Goal: Obtain resource: Download file/media

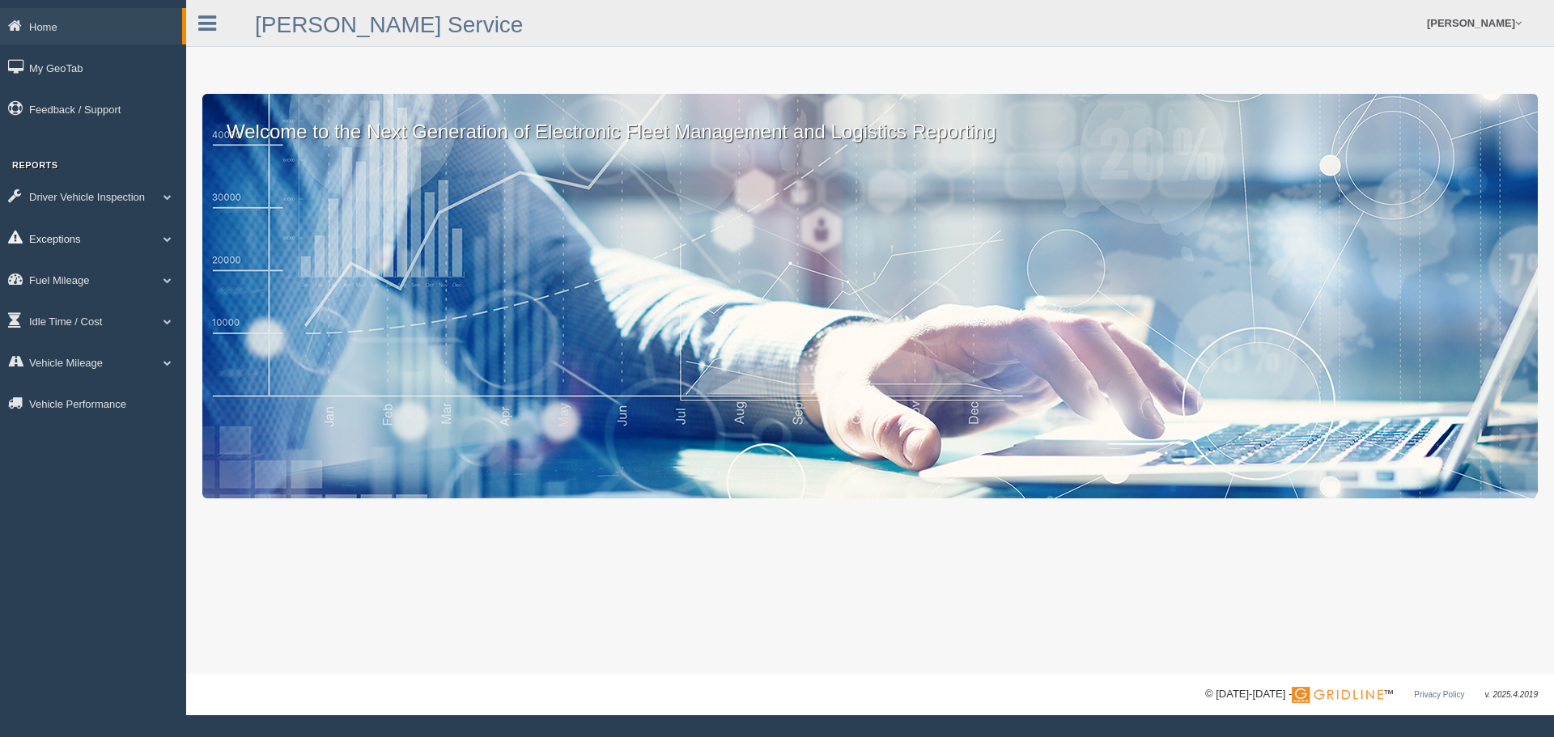
click at [61, 235] on link "Exceptions" at bounding box center [93, 238] width 186 height 36
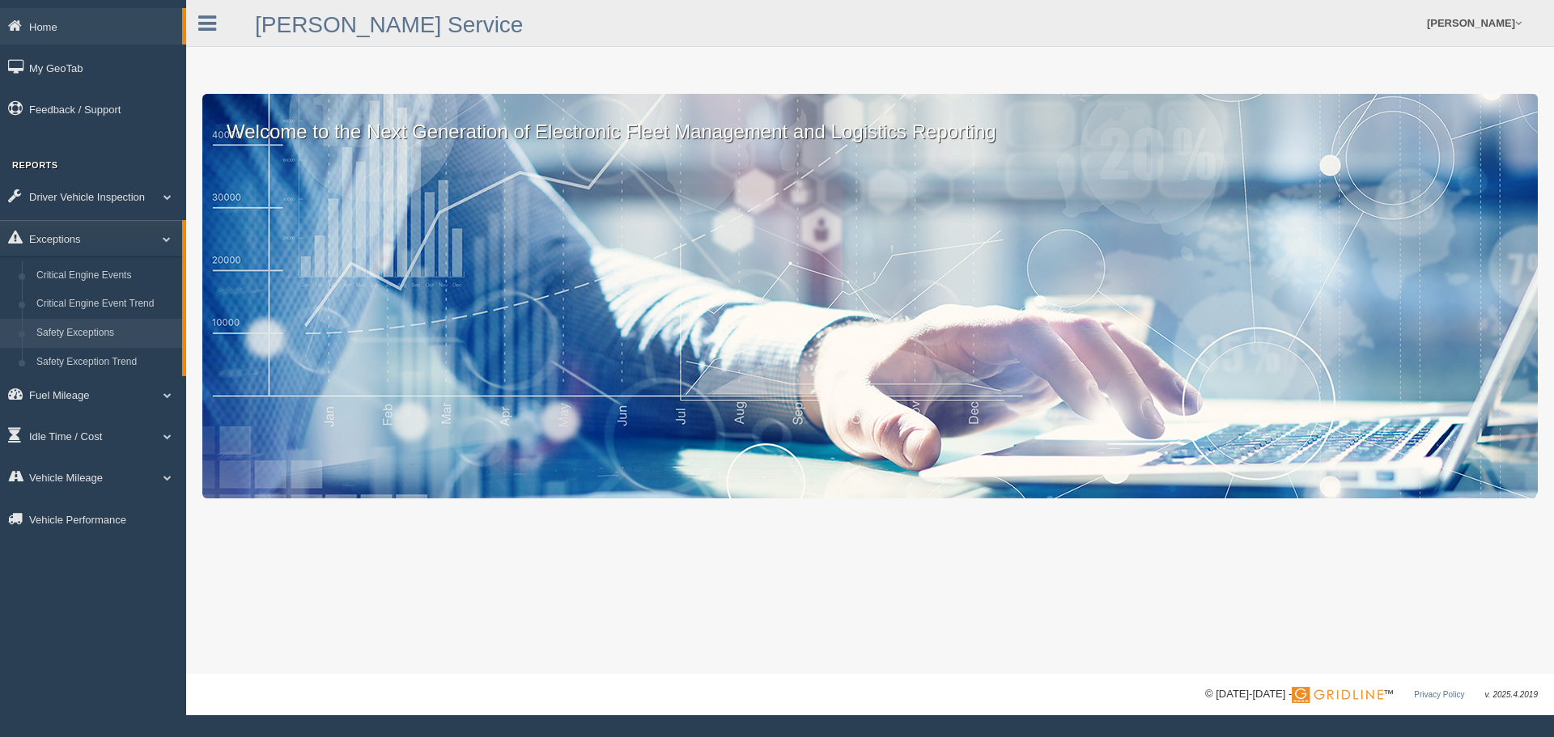
click at [86, 329] on link "Safety Exceptions" at bounding box center [105, 333] width 153 height 29
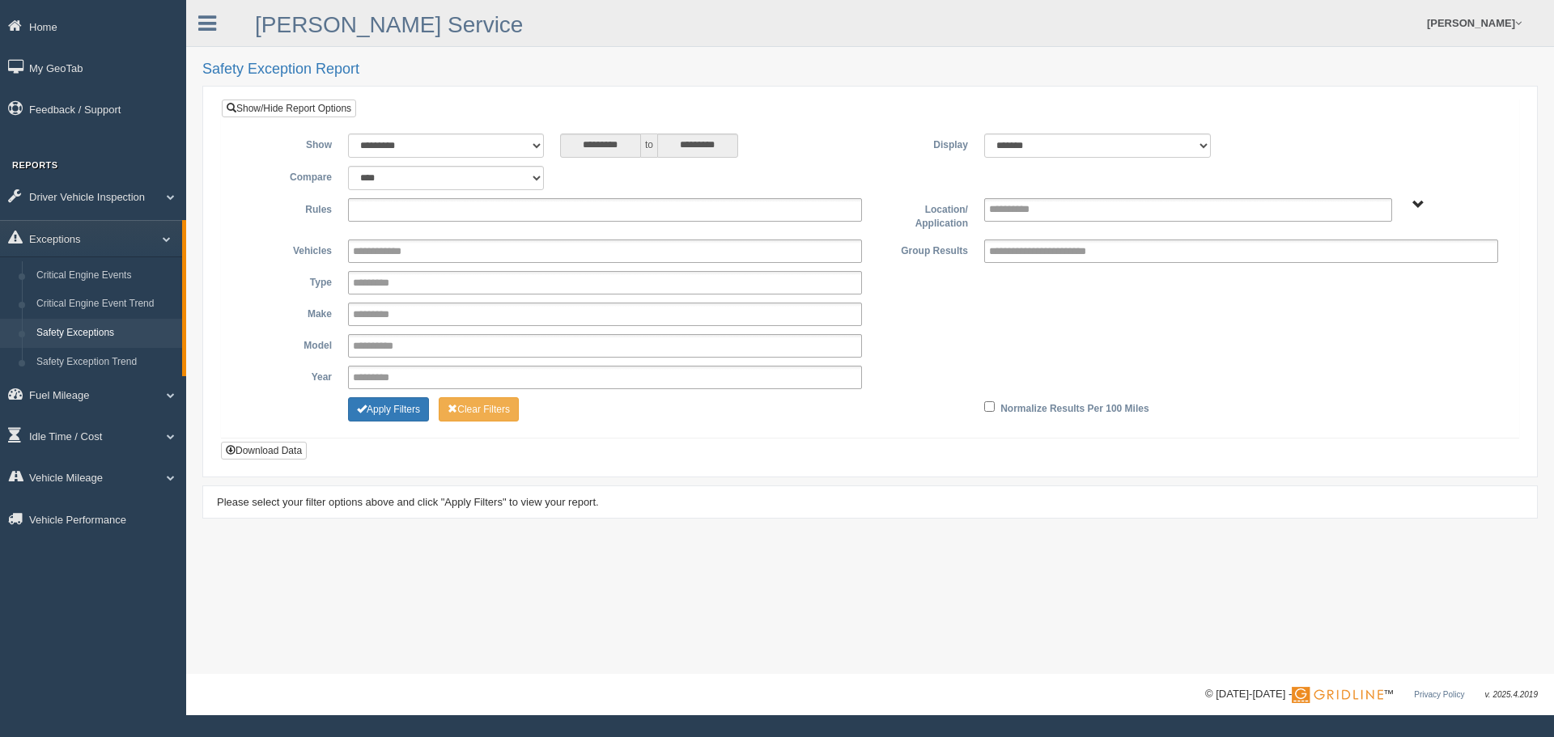
click at [388, 209] on input "text" at bounding box center [396, 210] width 87 height 20
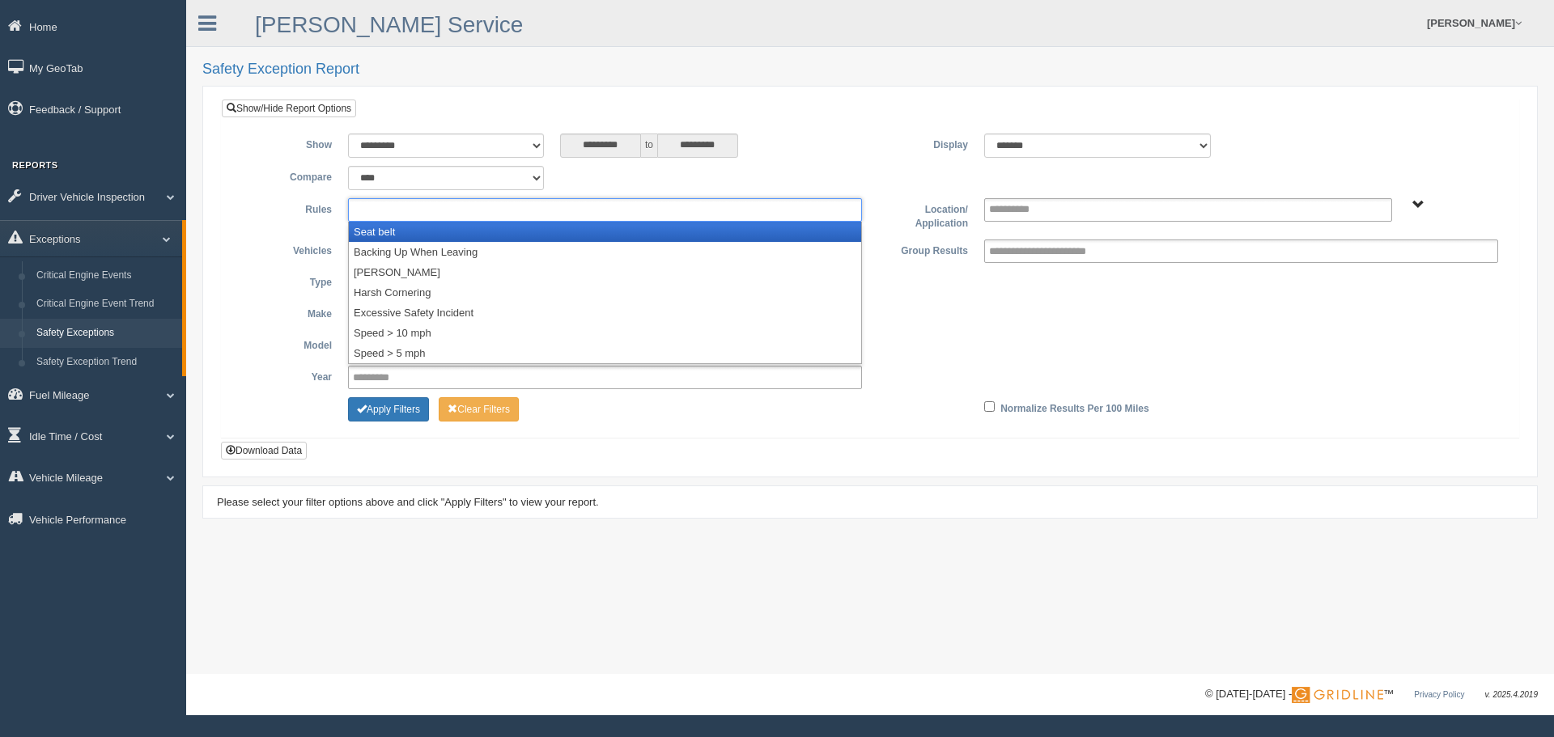
click at [384, 231] on li "Seat belt" at bounding box center [605, 232] width 512 height 20
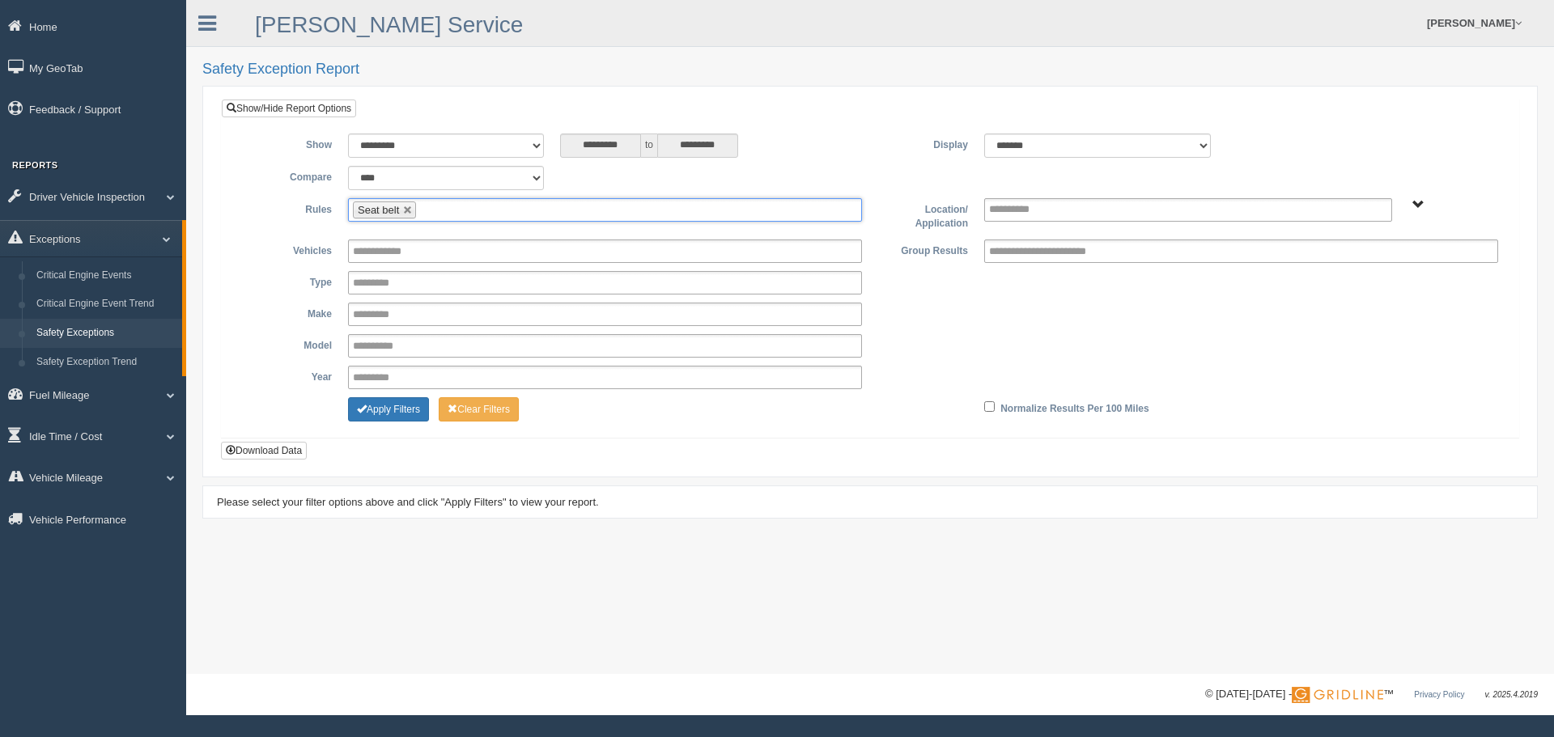
click at [428, 212] on input "text" at bounding box center [430, 210] width 20 height 20
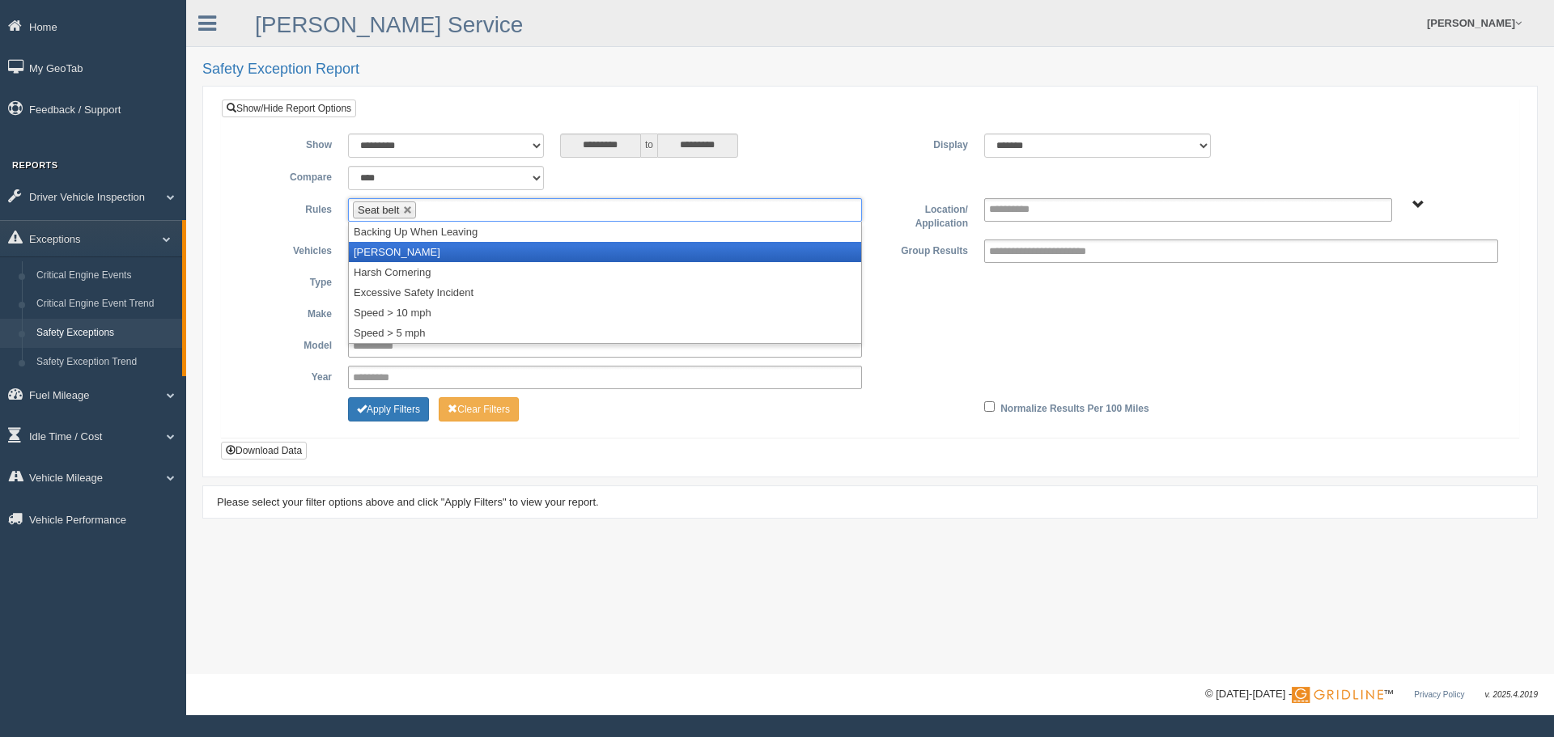
click at [402, 248] on li "[PERSON_NAME]" at bounding box center [605, 252] width 512 height 20
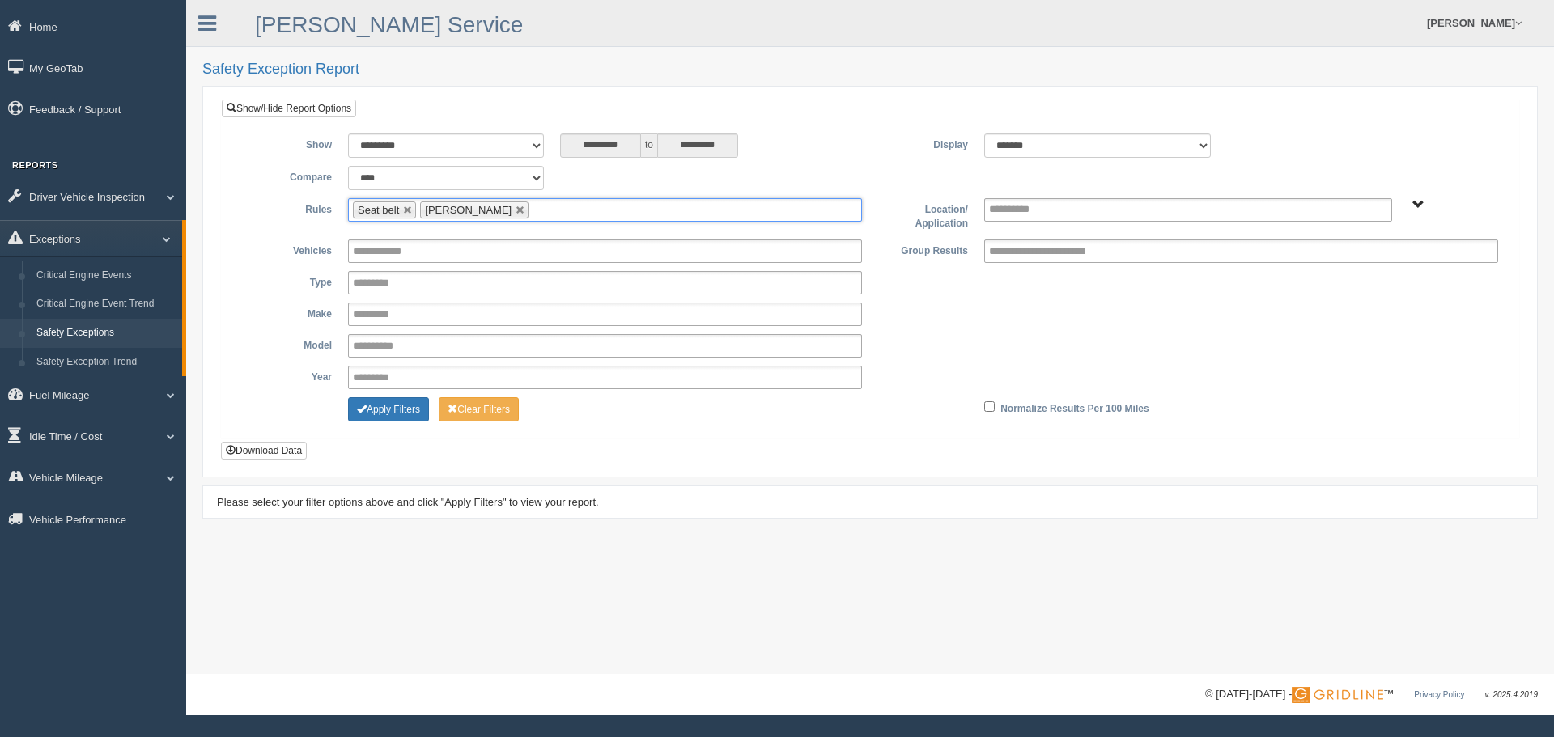
click at [533, 208] on input "text" at bounding box center [543, 210] width 20 height 20
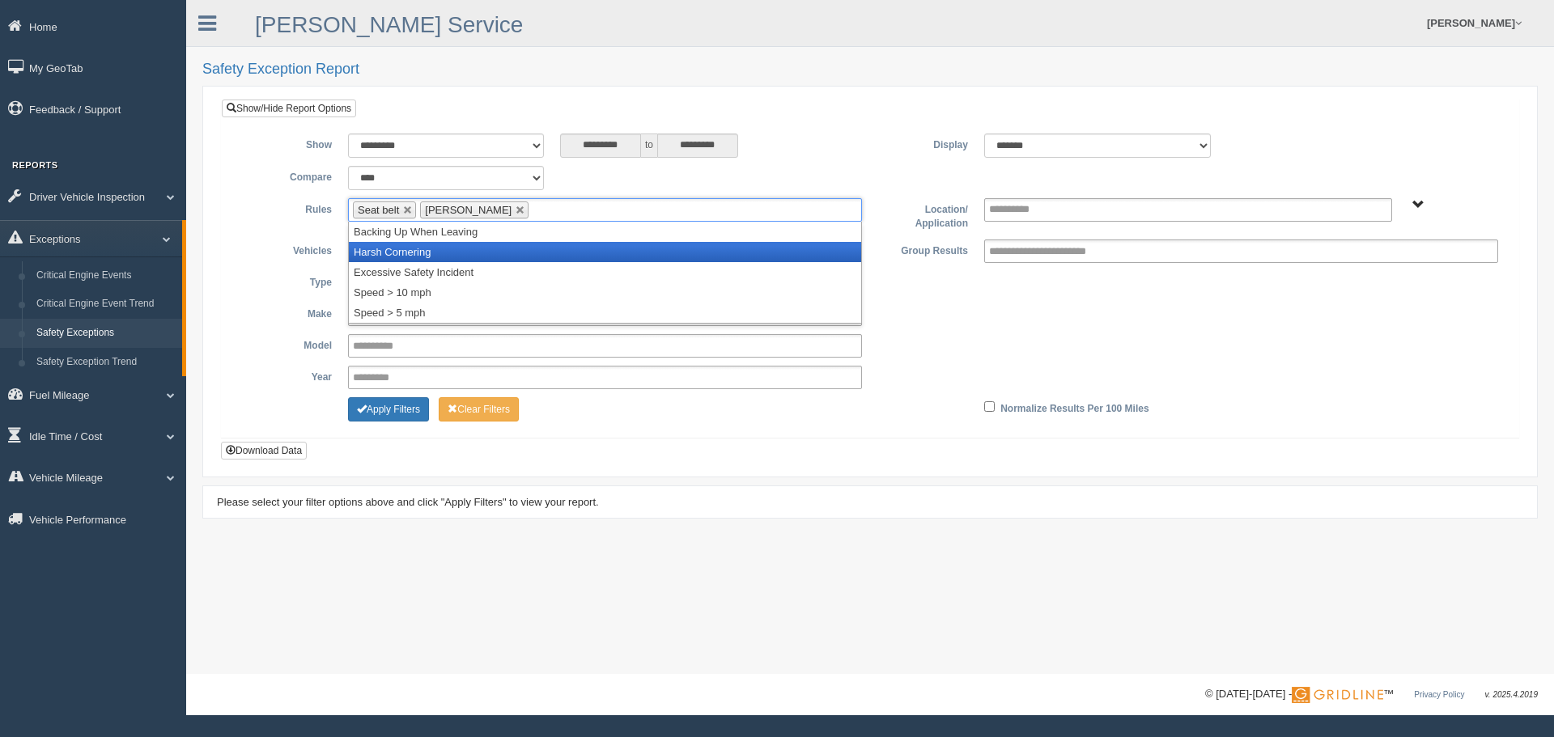
drag, startPoint x: 428, startPoint y: 260, endPoint x: 455, endPoint y: 252, distance: 27.7
click at [428, 260] on li "Harsh Cornering" at bounding box center [605, 252] width 512 height 20
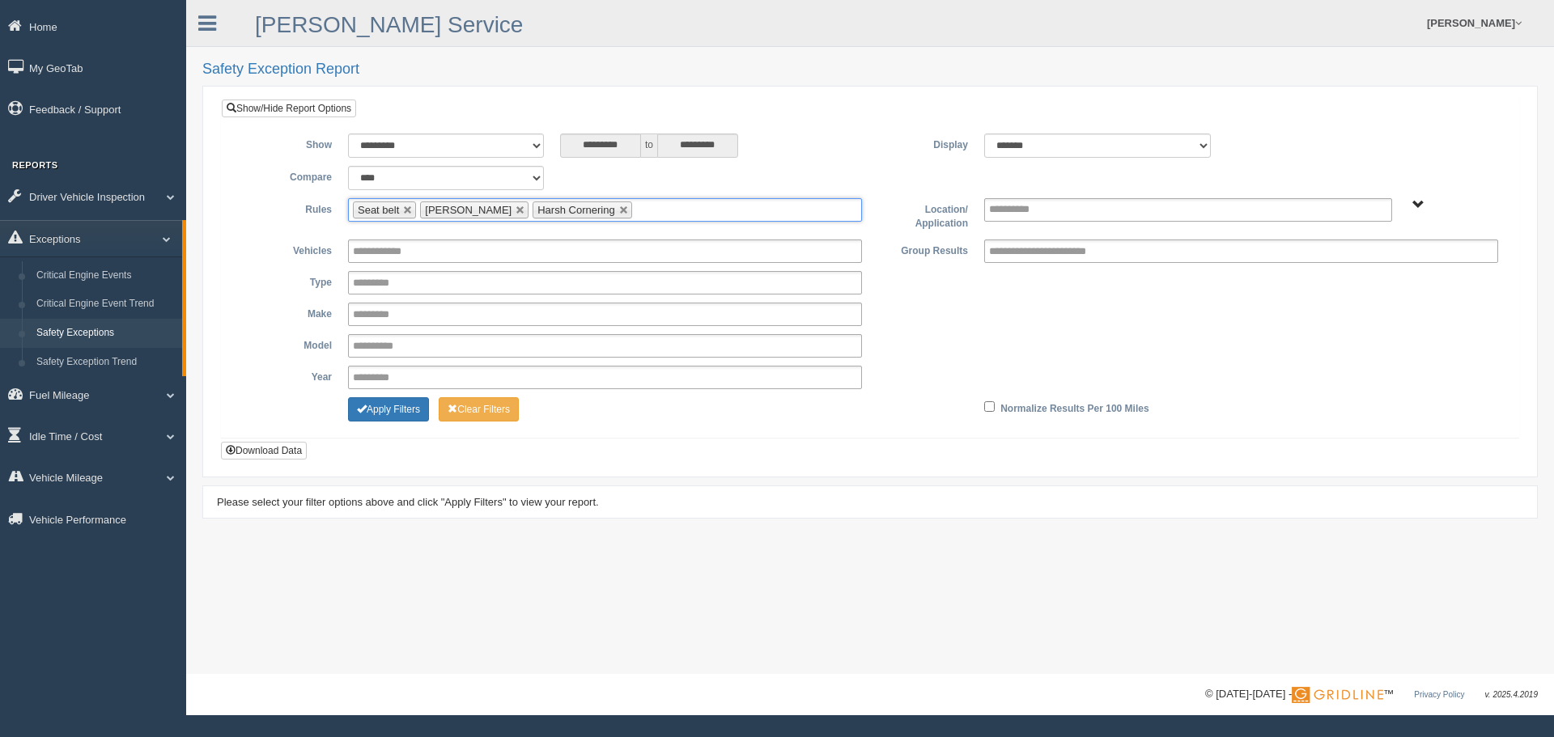
click at [645, 209] on ul "Seat belt Harsh Braking Harsh Cornering" at bounding box center [605, 209] width 514 height 23
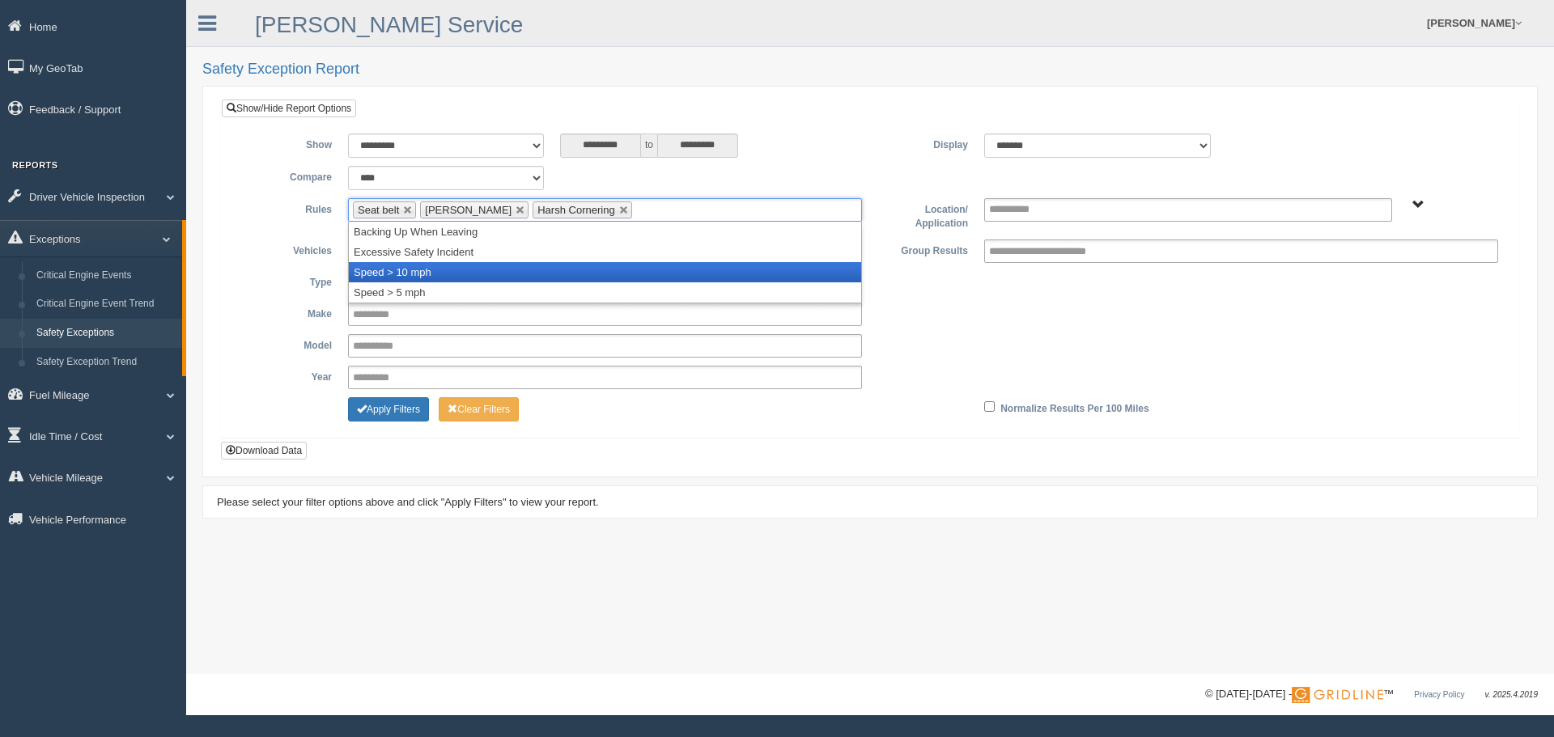
click at [499, 272] on li "Speed > 10 mph" at bounding box center [605, 272] width 512 height 20
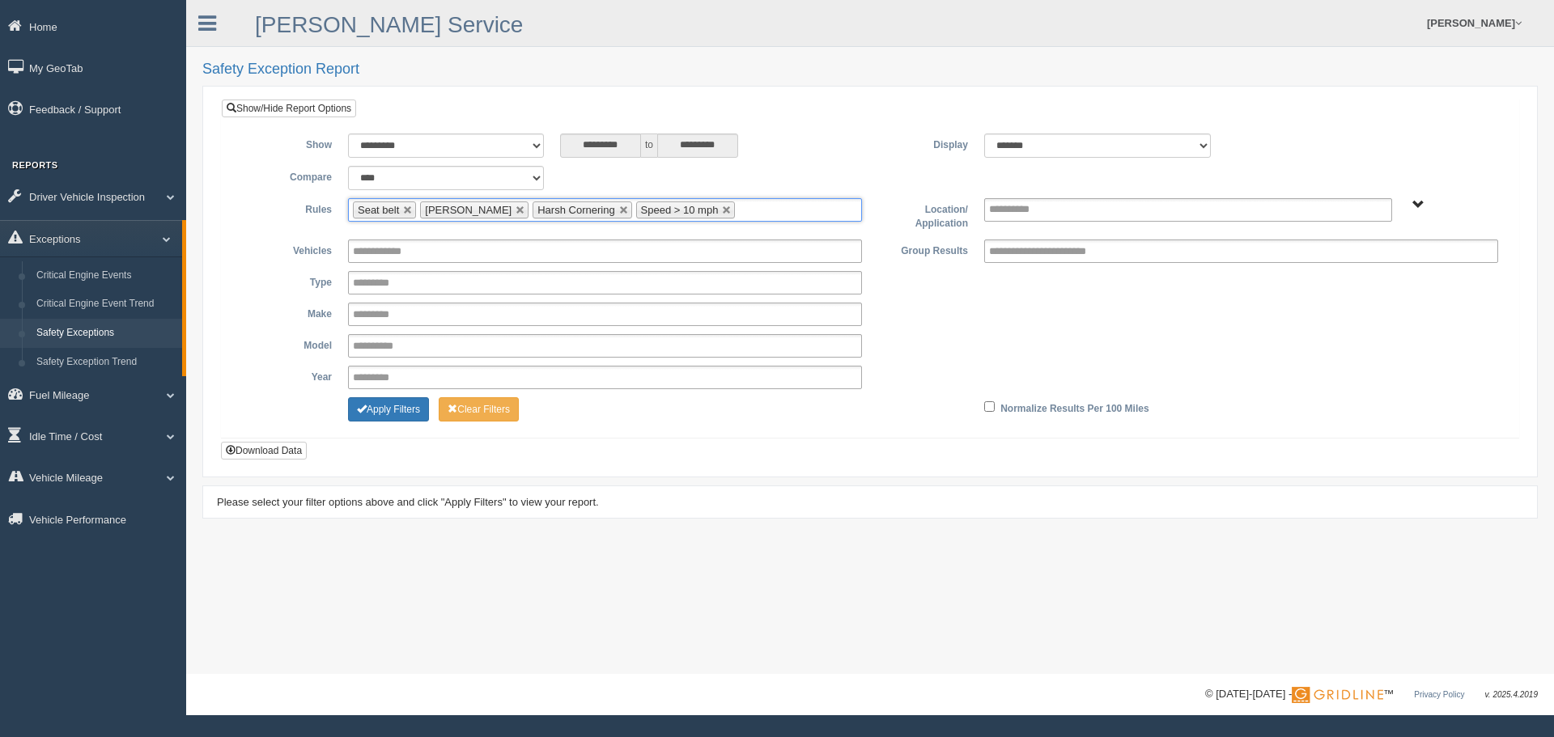
click at [1420, 204] on span "B. Vehicle Class C. Emergency Response Matt Pregon (Safety WTS-70-00) WCH-10-00…" at bounding box center [1418, 205] width 12 height 12
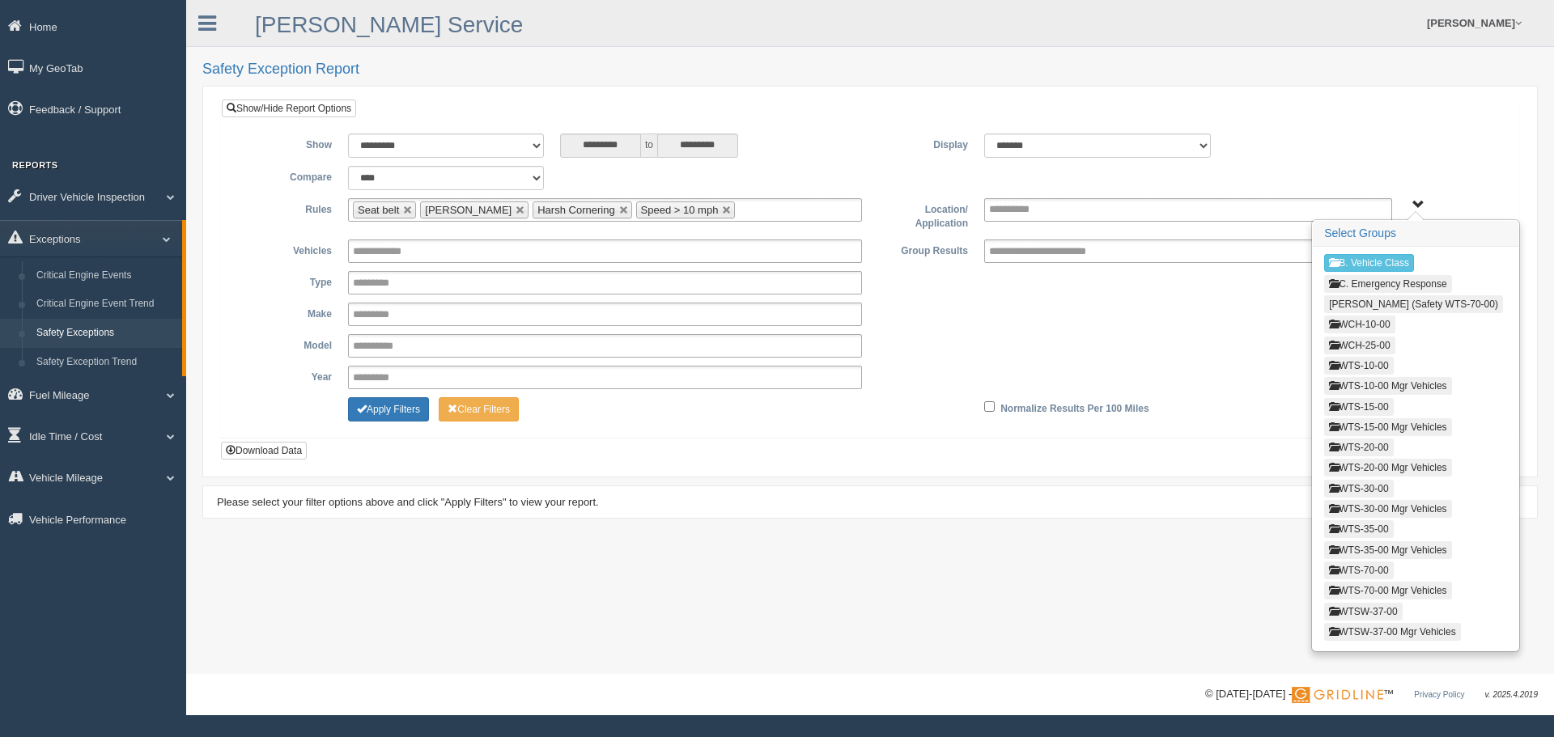
click at [1371, 326] on button "WCH-10-00" at bounding box center [1359, 325] width 70 height 18
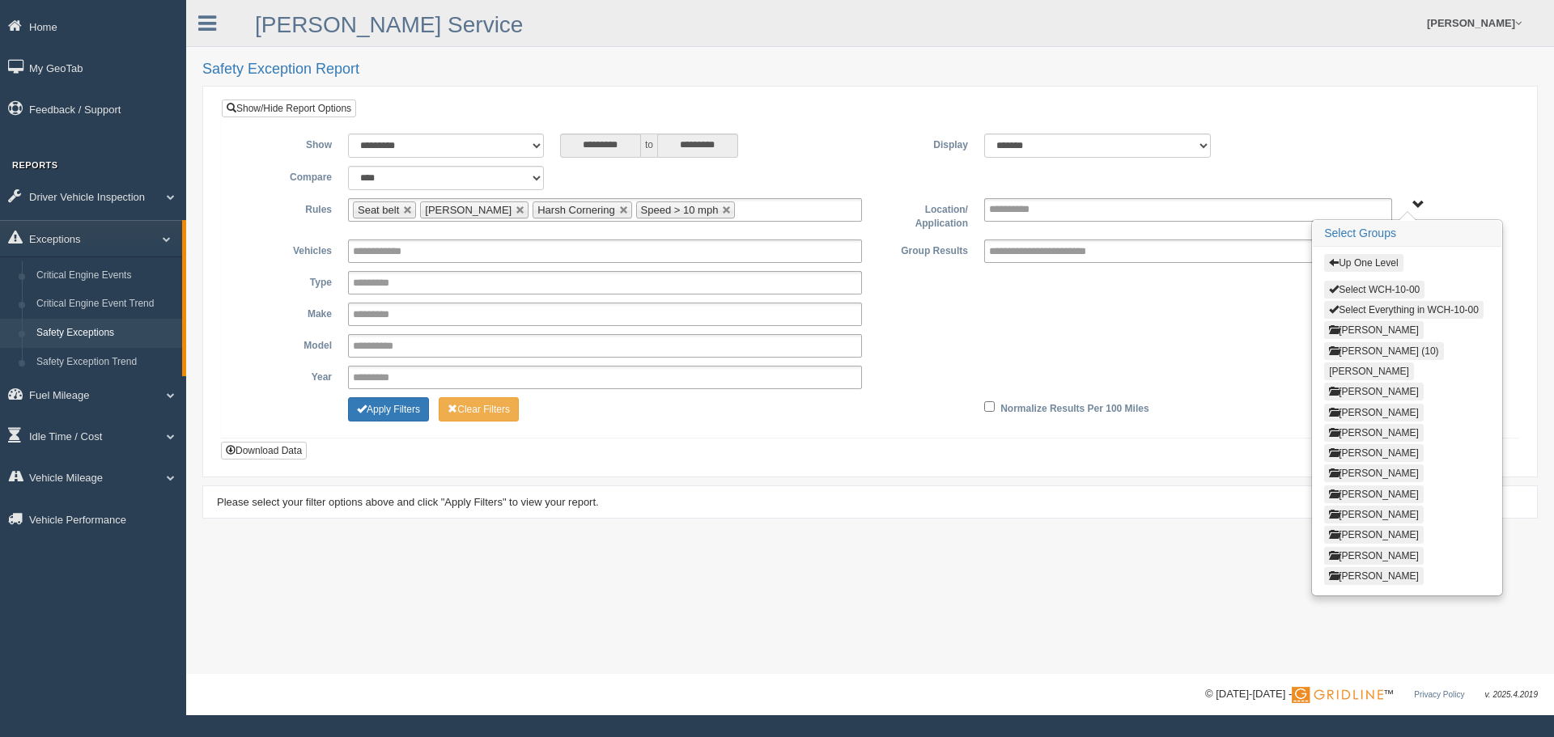
click at [1379, 284] on button "Select WCH-10-00" at bounding box center [1374, 290] width 100 height 18
click at [1374, 262] on button "Up One Level" at bounding box center [1363, 263] width 79 height 18
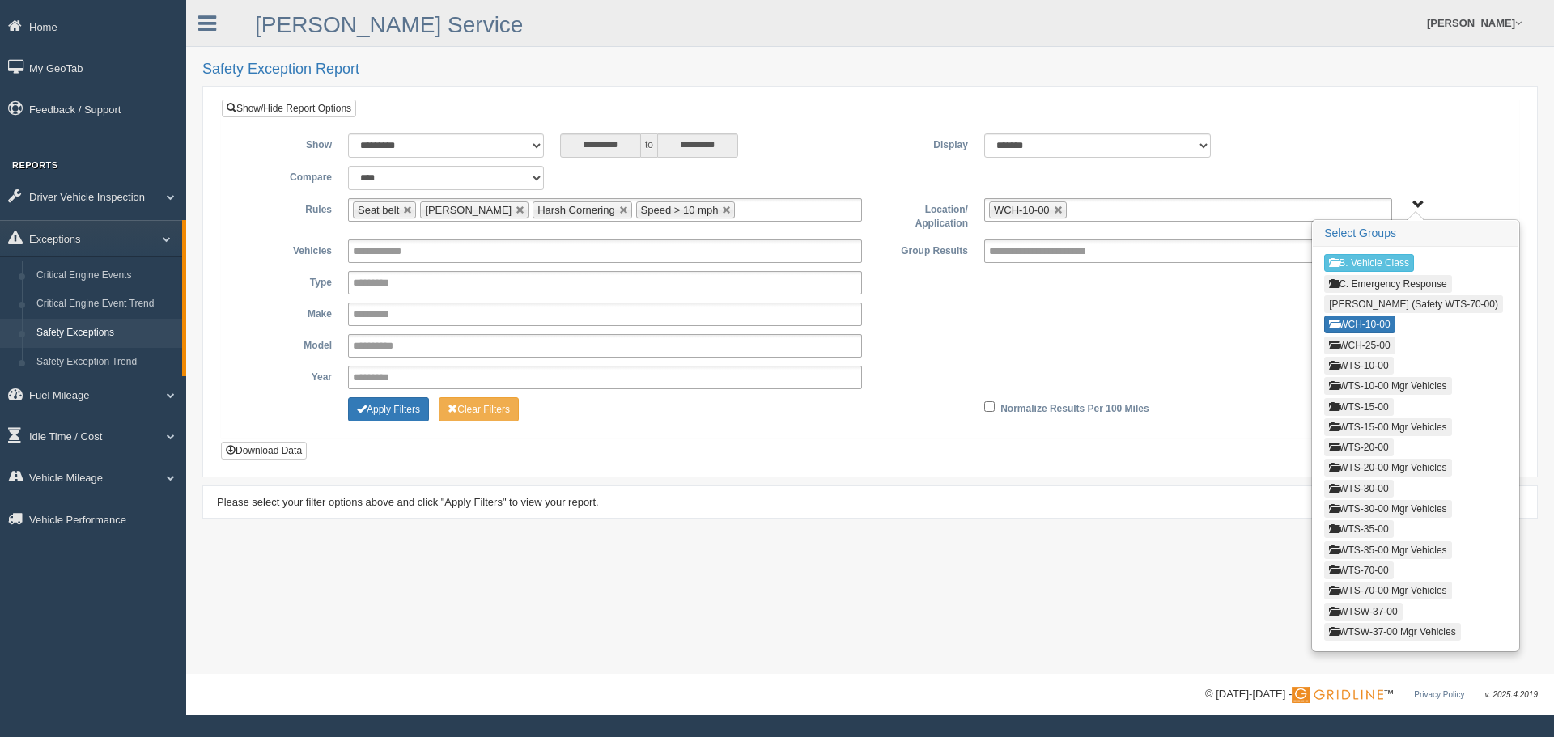
click at [1373, 337] on button "WCH-25-00" at bounding box center [1359, 346] width 70 height 18
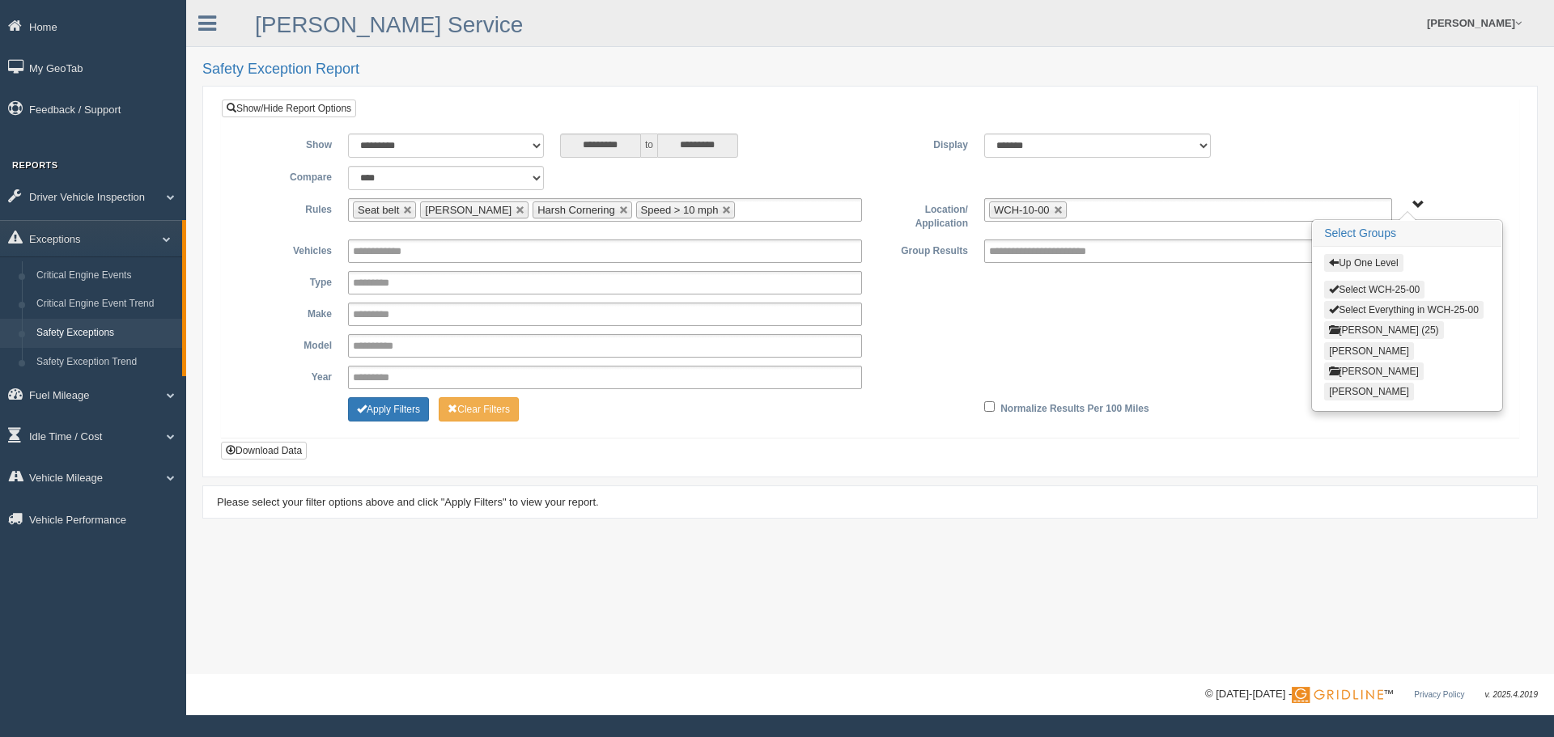
click at [1376, 289] on button "Select WCH-25-00" at bounding box center [1374, 290] width 100 height 18
click at [1367, 259] on button "Up One Level" at bounding box center [1363, 263] width 79 height 18
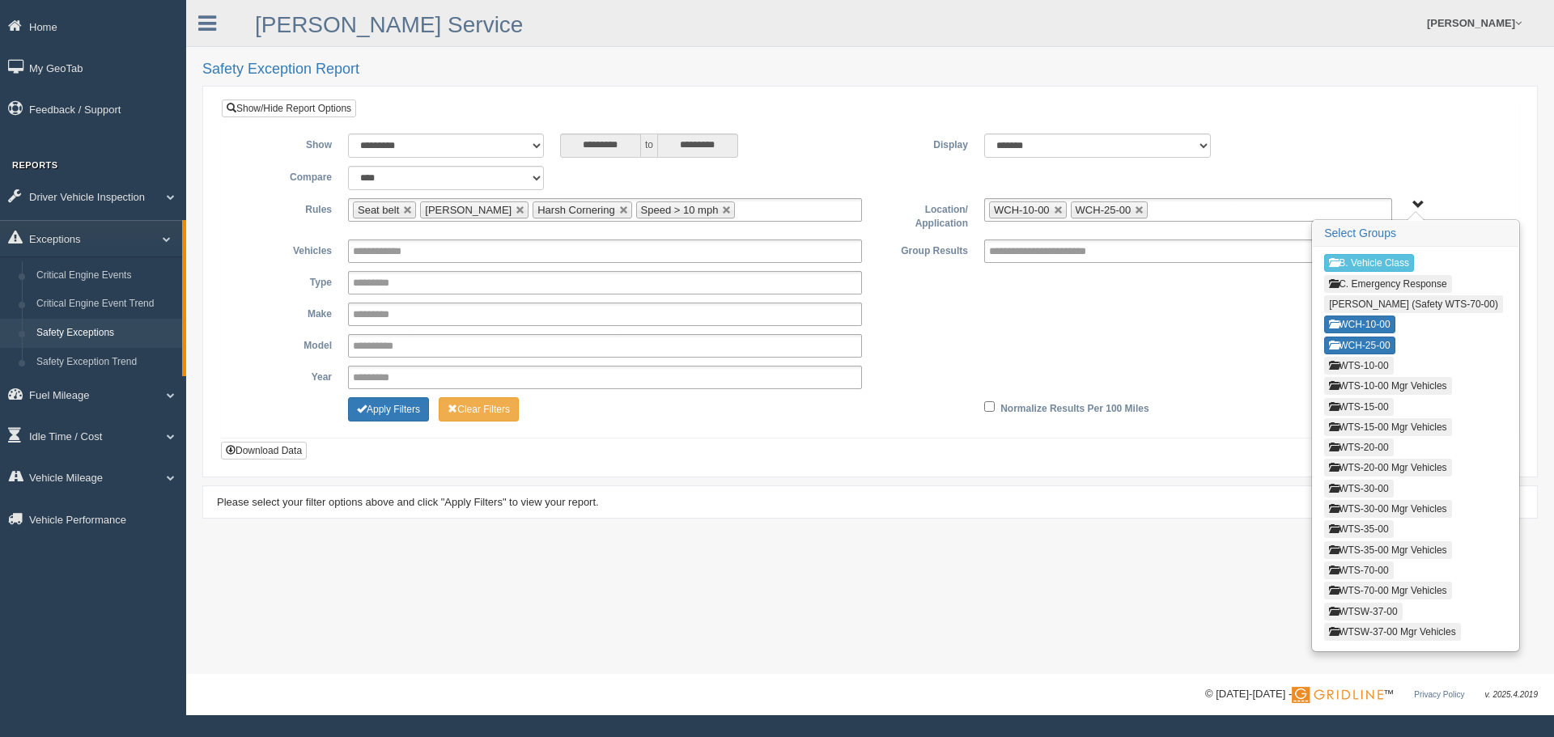
click at [1366, 365] on button "WTS-10-00" at bounding box center [1358, 366] width 69 height 18
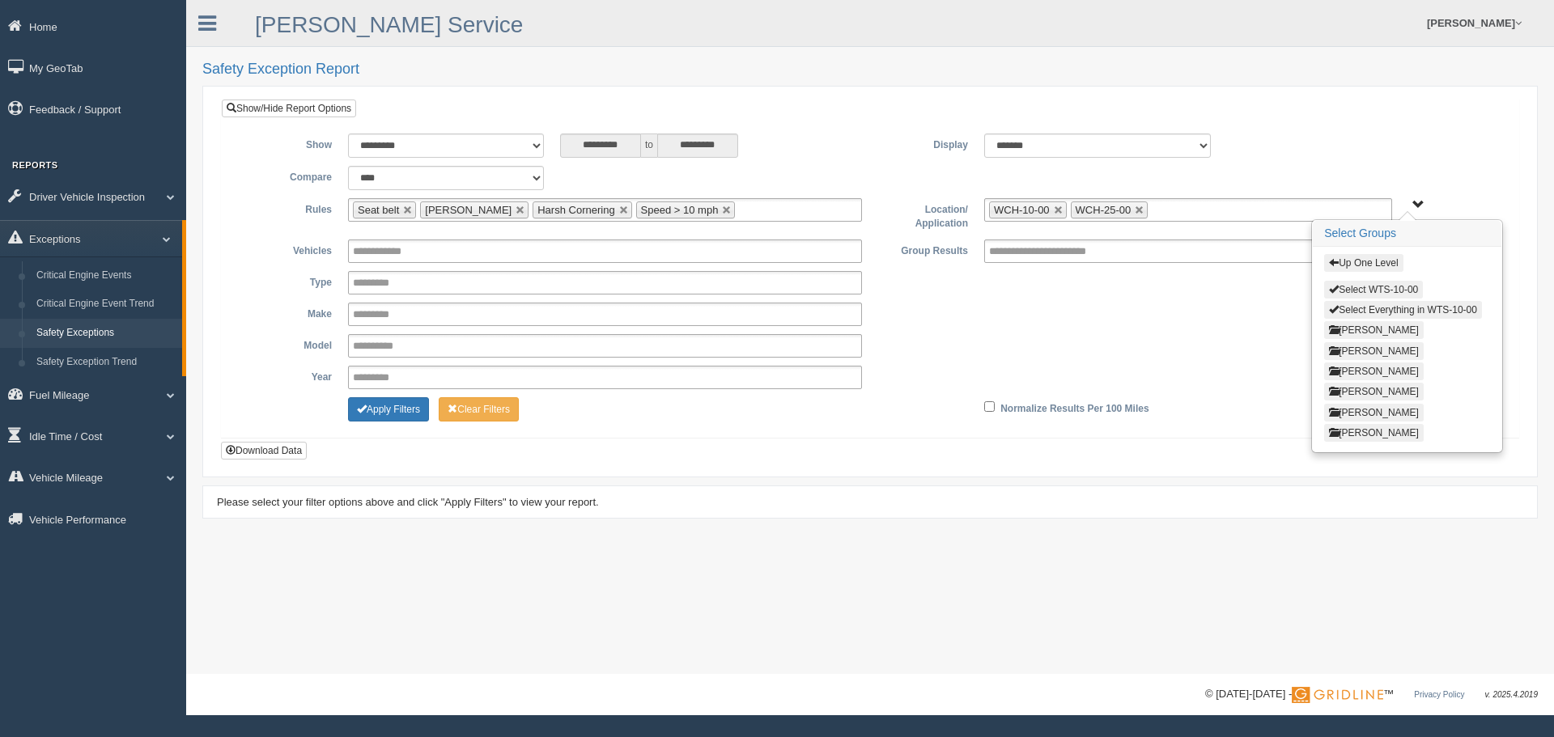
click at [1383, 293] on button "Select WTS-10-00" at bounding box center [1373, 290] width 99 height 18
click at [1370, 262] on button "Up One Level" at bounding box center [1363, 263] width 79 height 18
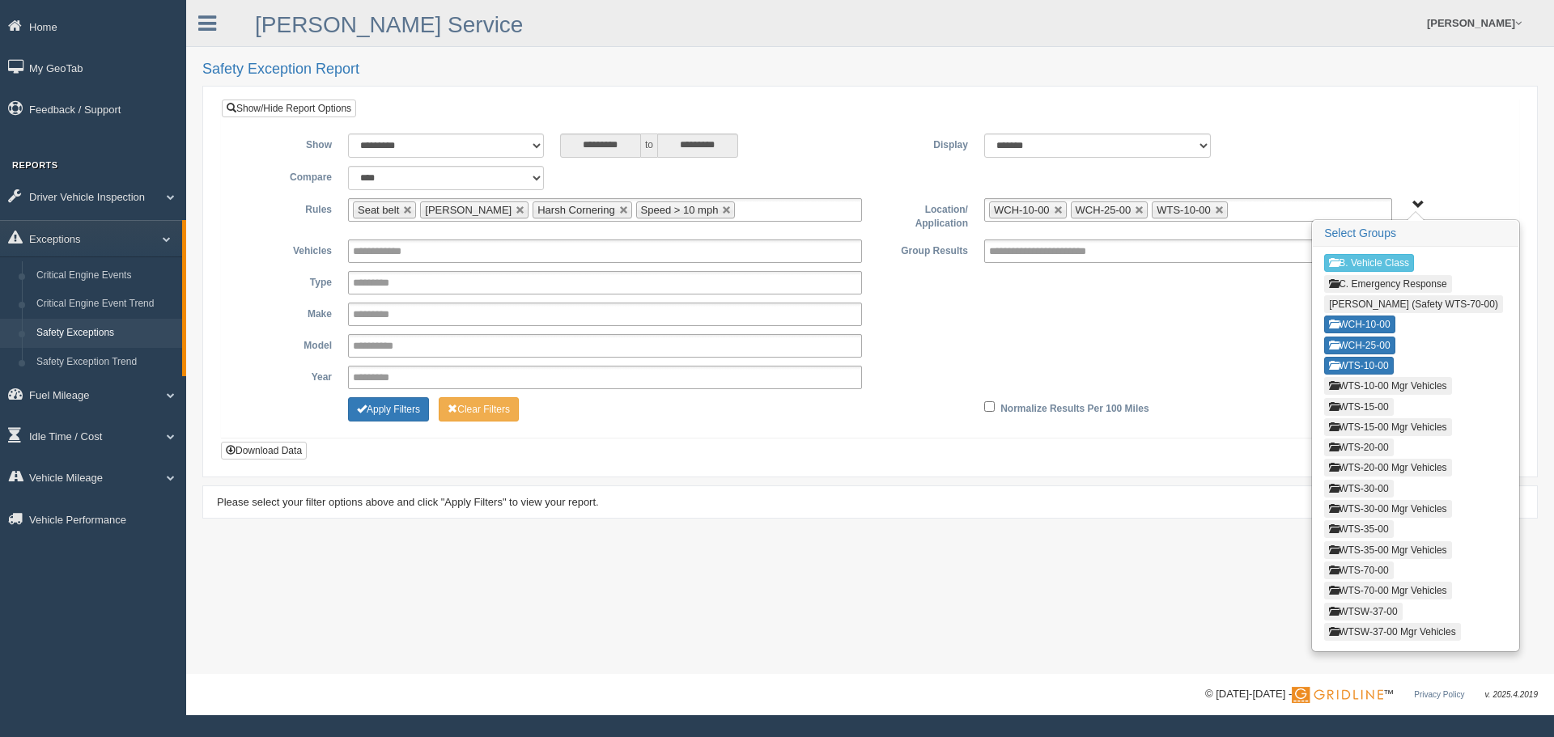
click at [1369, 385] on button "WTS-10-00 Mgr Vehicles" at bounding box center [1387, 386] width 127 height 18
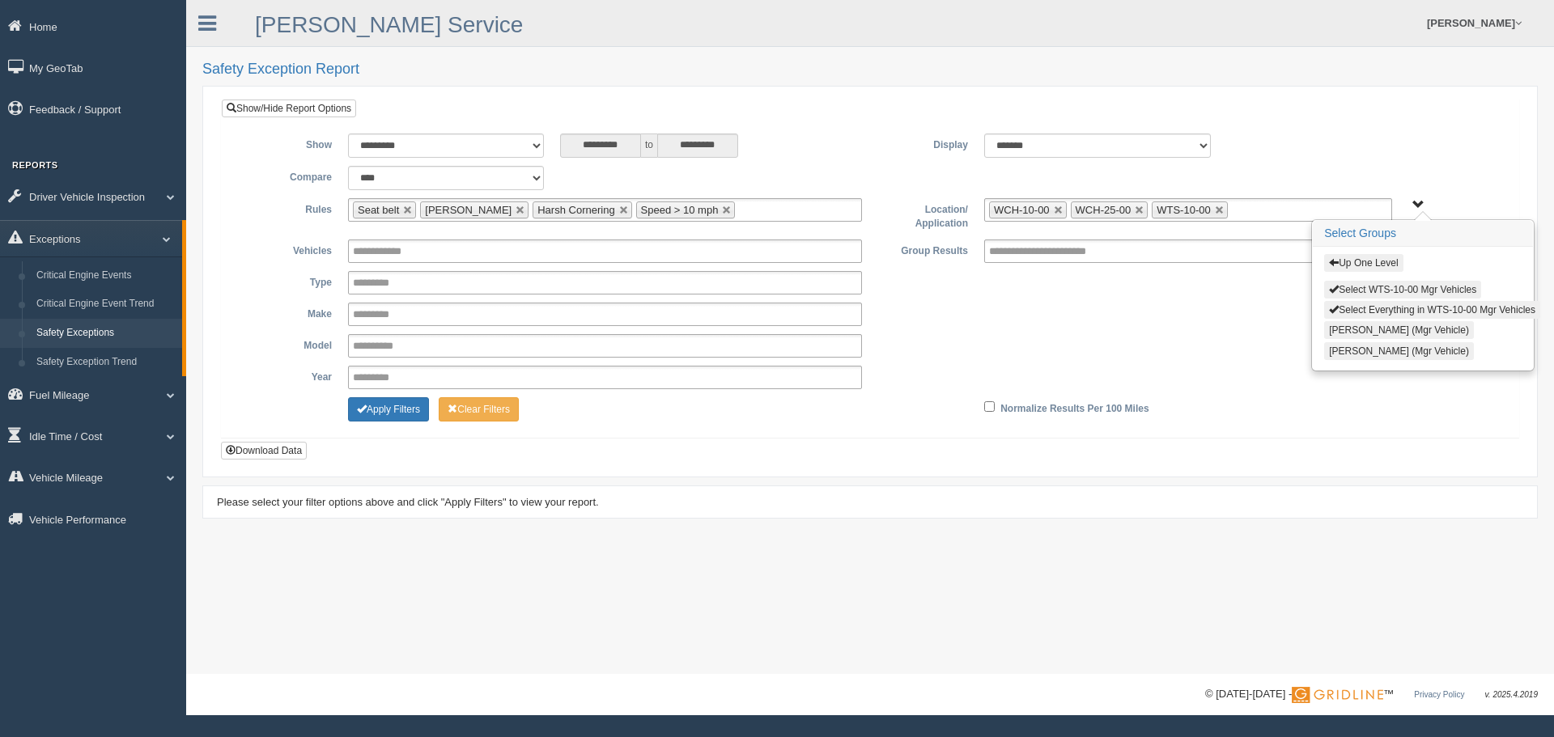
click at [1370, 286] on button "Select WTS-10-00 Mgr Vehicles" at bounding box center [1402, 290] width 157 height 18
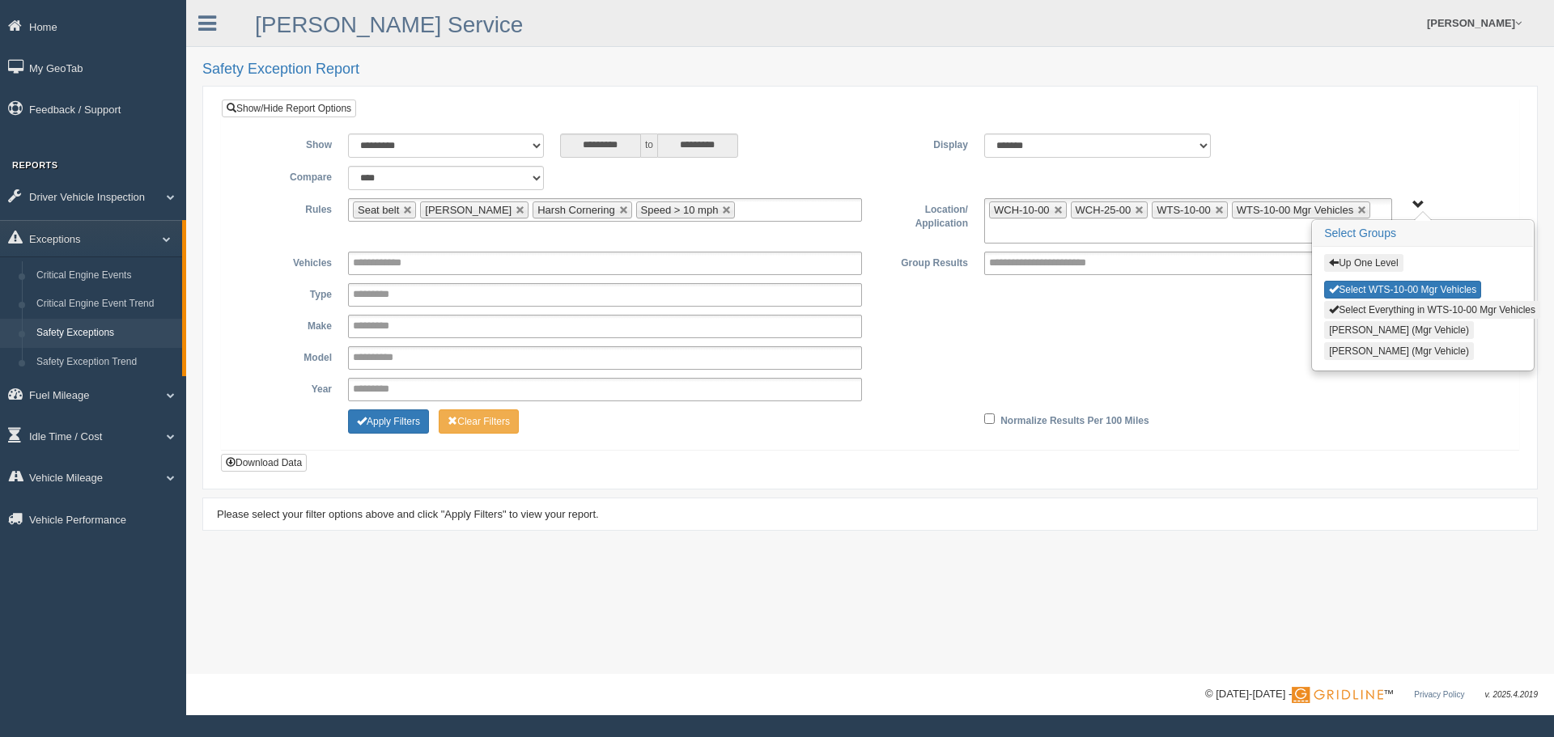
click at [1366, 266] on button "Up One Level" at bounding box center [1363, 263] width 79 height 18
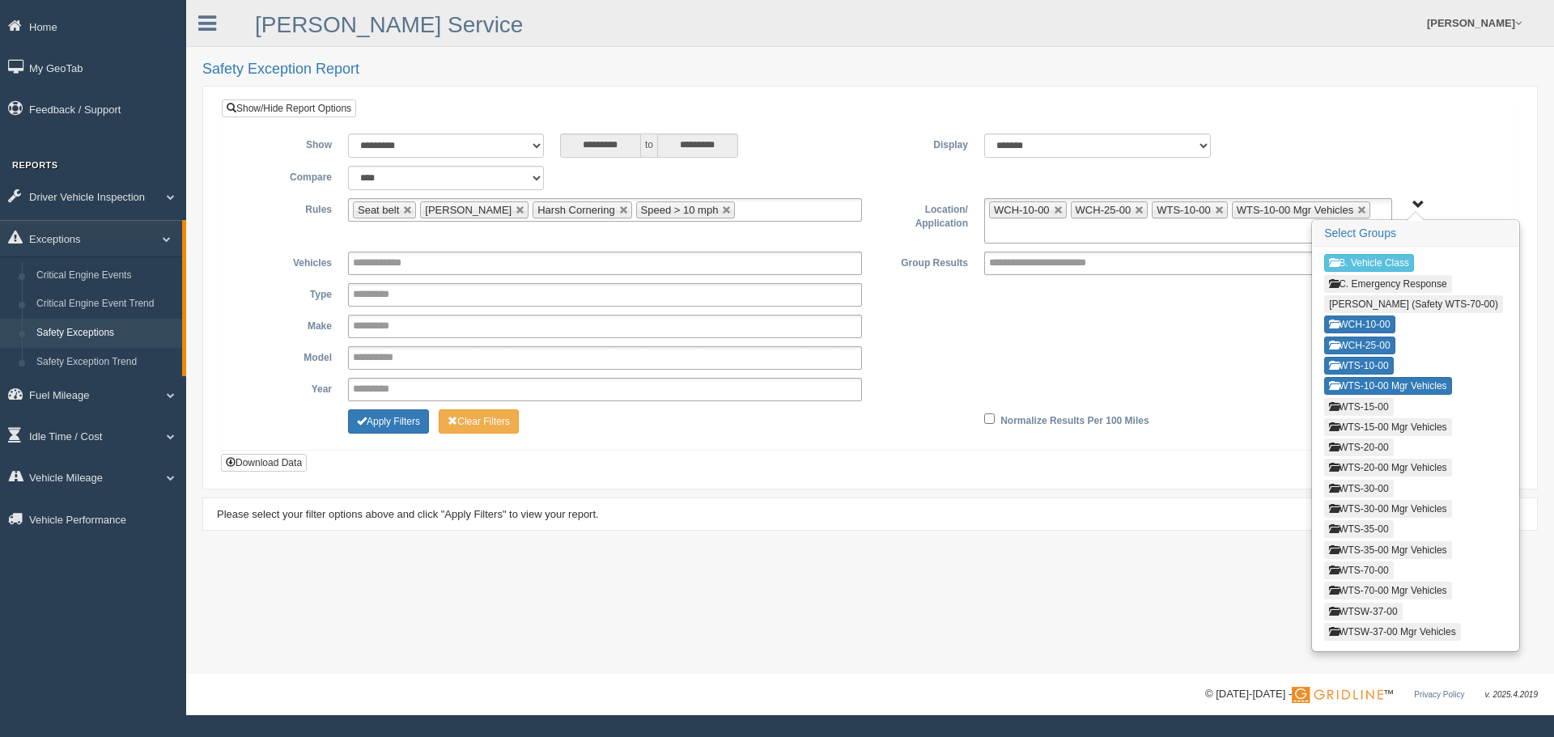
click at [1369, 406] on button "WTS-15-00" at bounding box center [1358, 407] width 69 height 18
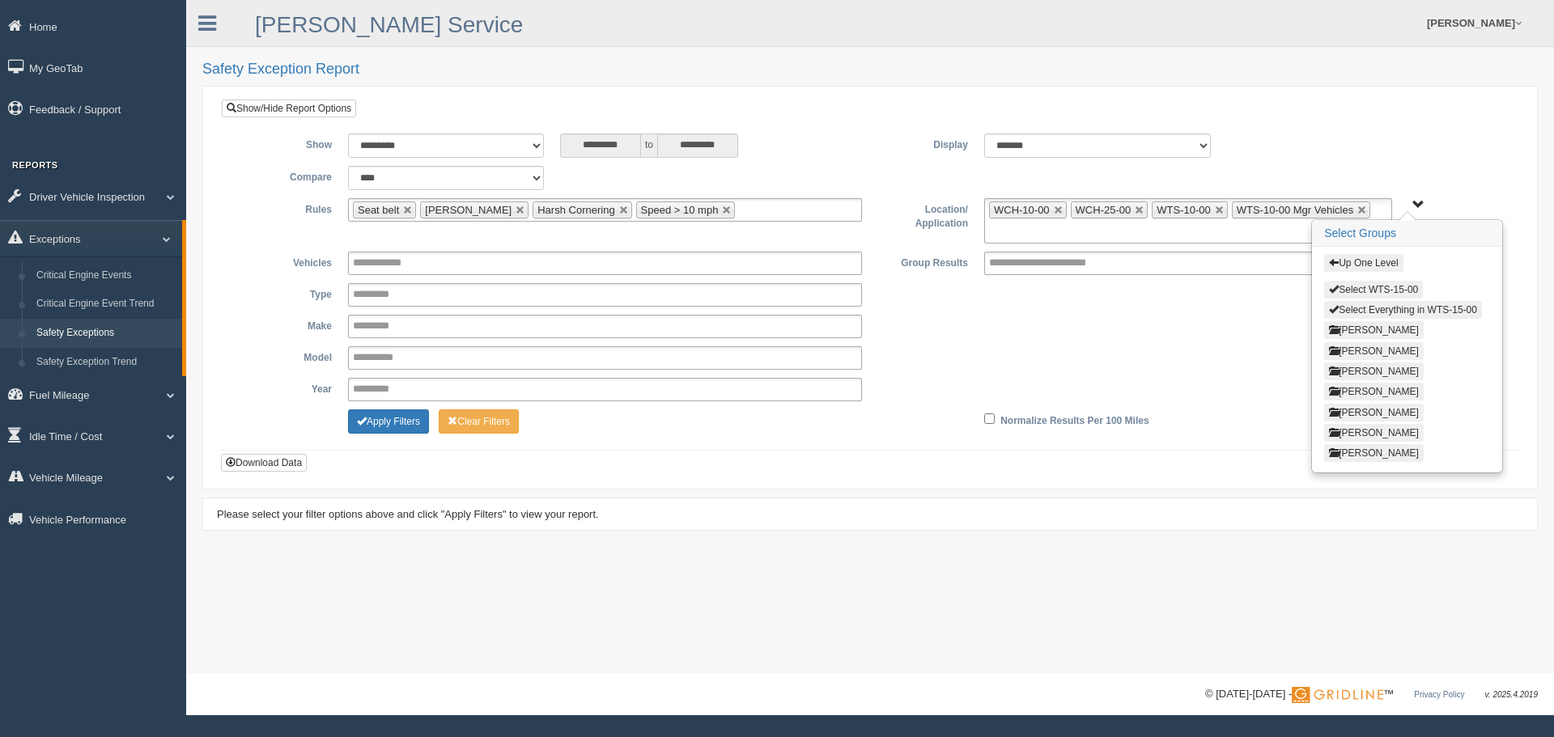
click at [1377, 285] on button "Select WTS-15-00" at bounding box center [1373, 290] width 99 height 18
click at [1361, 258] on button "Up One Level" at bounding box center [1363, 263] width 79 height 18
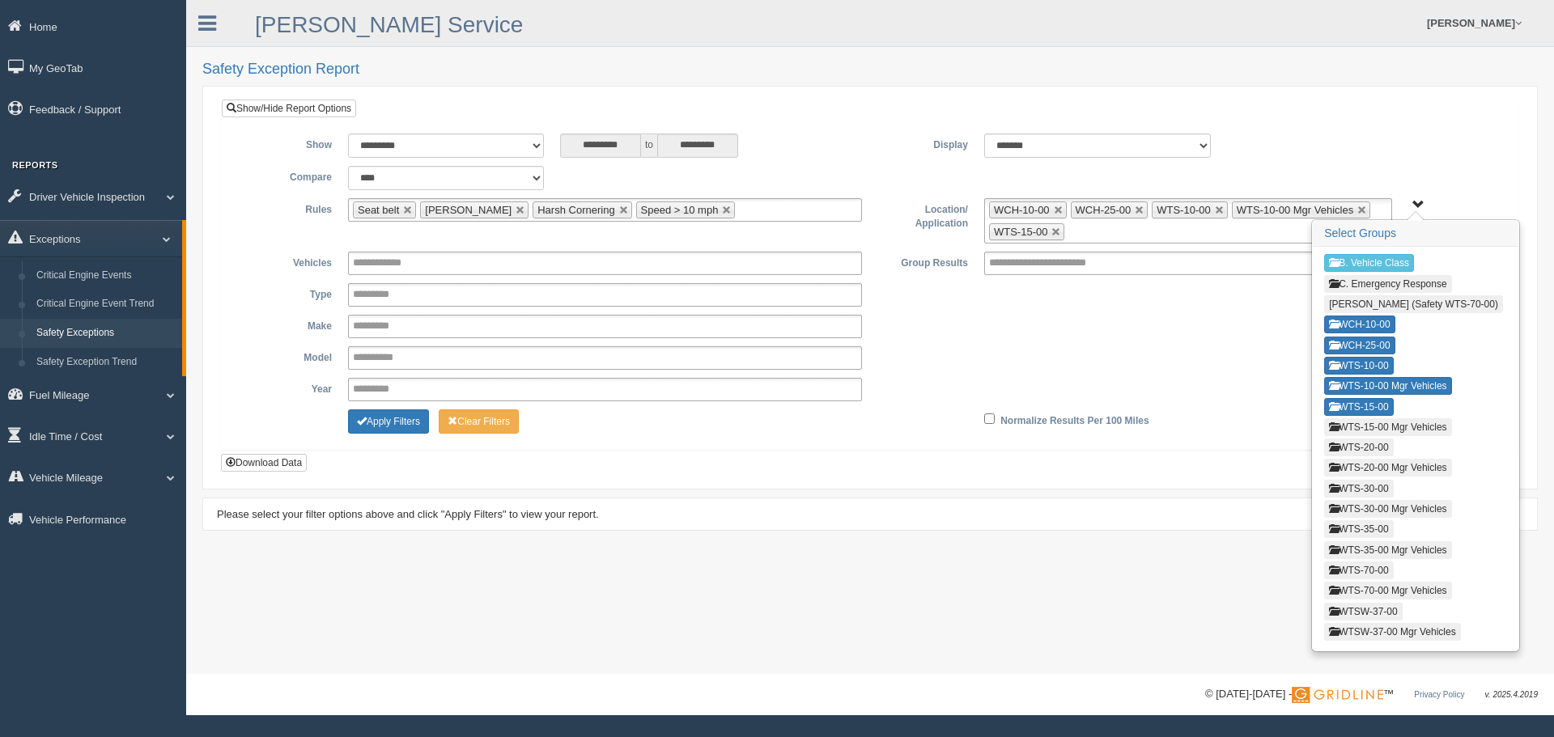
click at [1360, 421] on button "WTS-15-00 Mgr Vehicles" at bounding box center [1387, 427] width 127 height 18
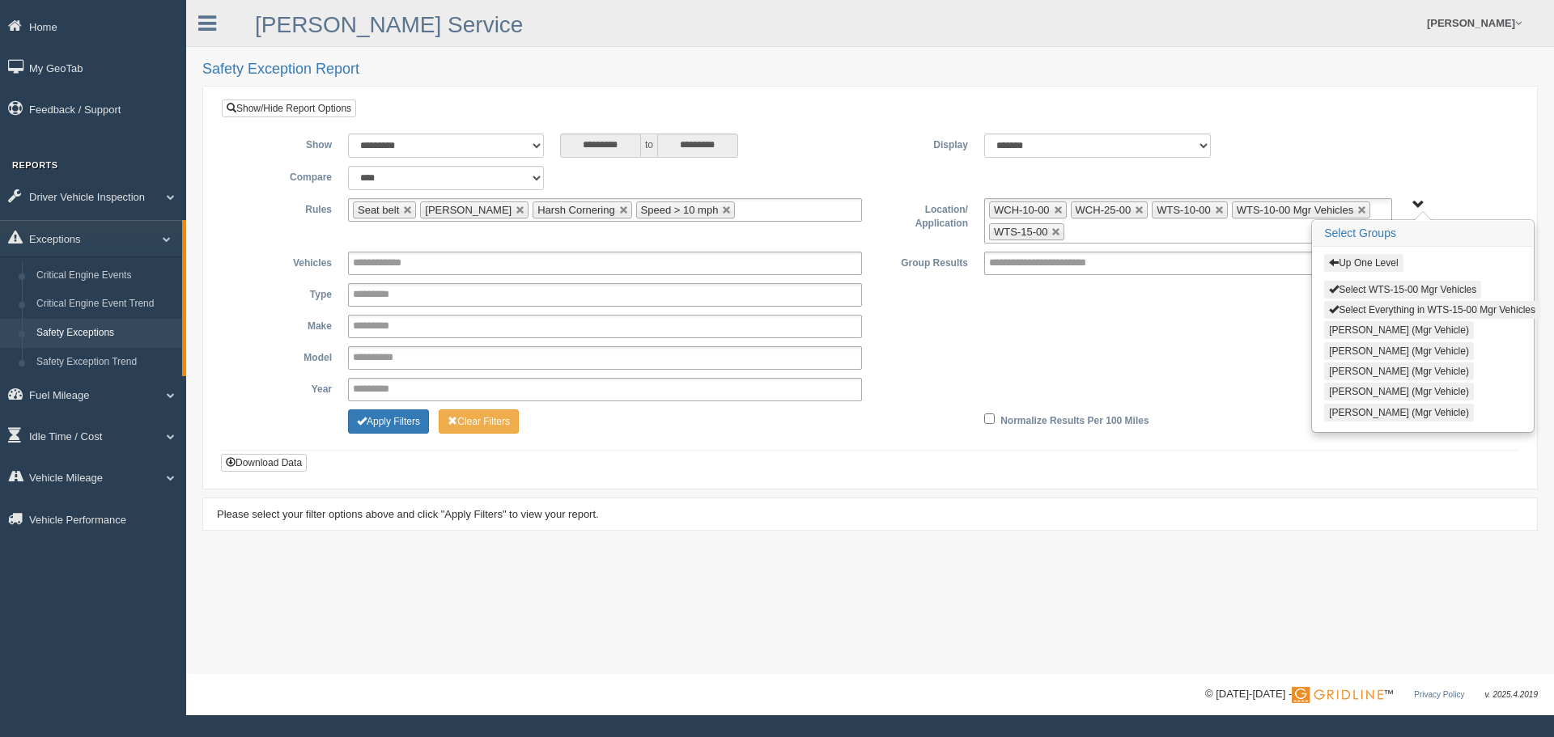
click at [1406, 297] on button "Select WTS-15-00 Mgr Vehicles" at bounding box center [1402, 290] width 157 height 18
click at [1381, 261] on button "Up One Level" at bounding box center [1363, 263] width 79 height 18
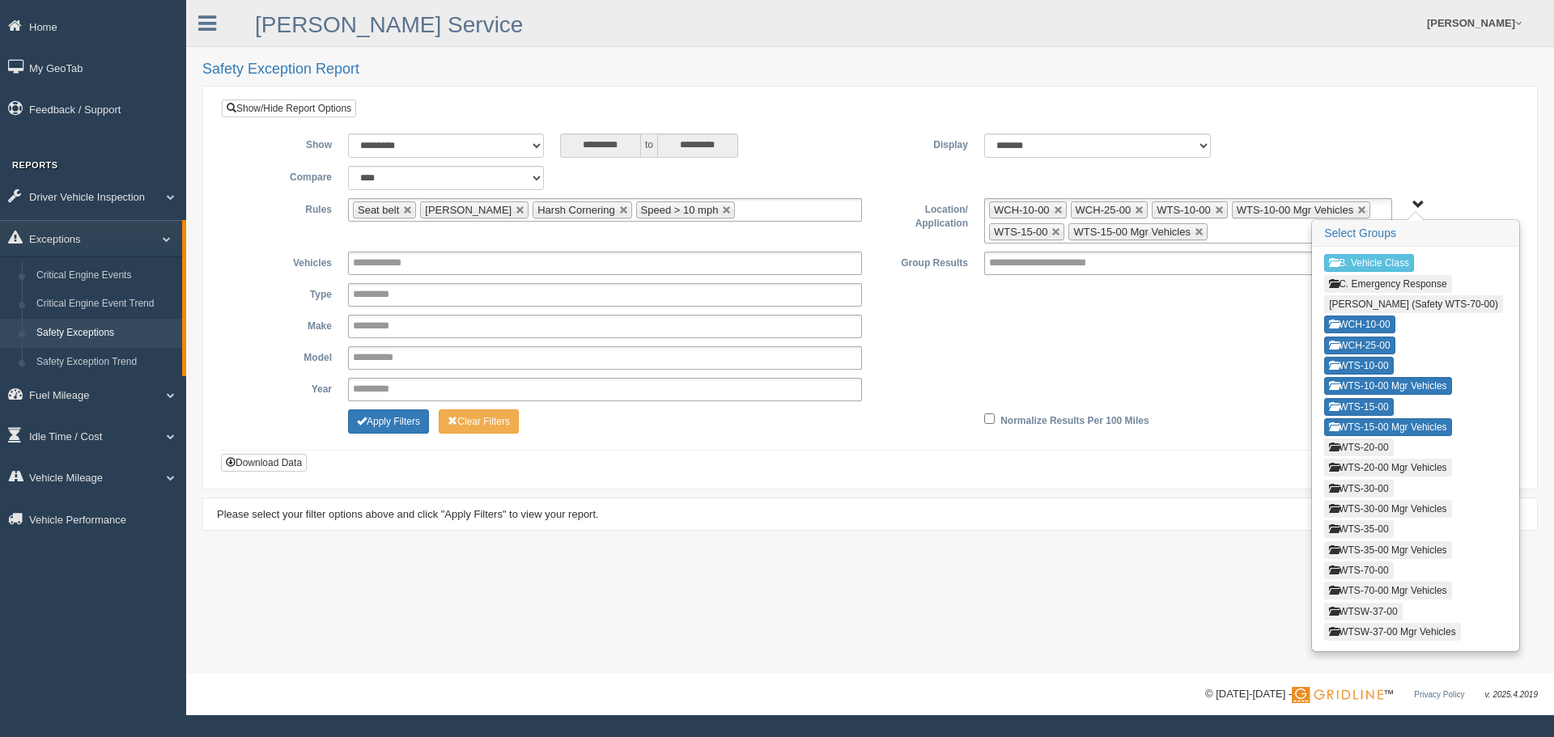
click at [1386, 448] on button "WTS-20-00" at bounding box center [1358, 448] width 69 height 18
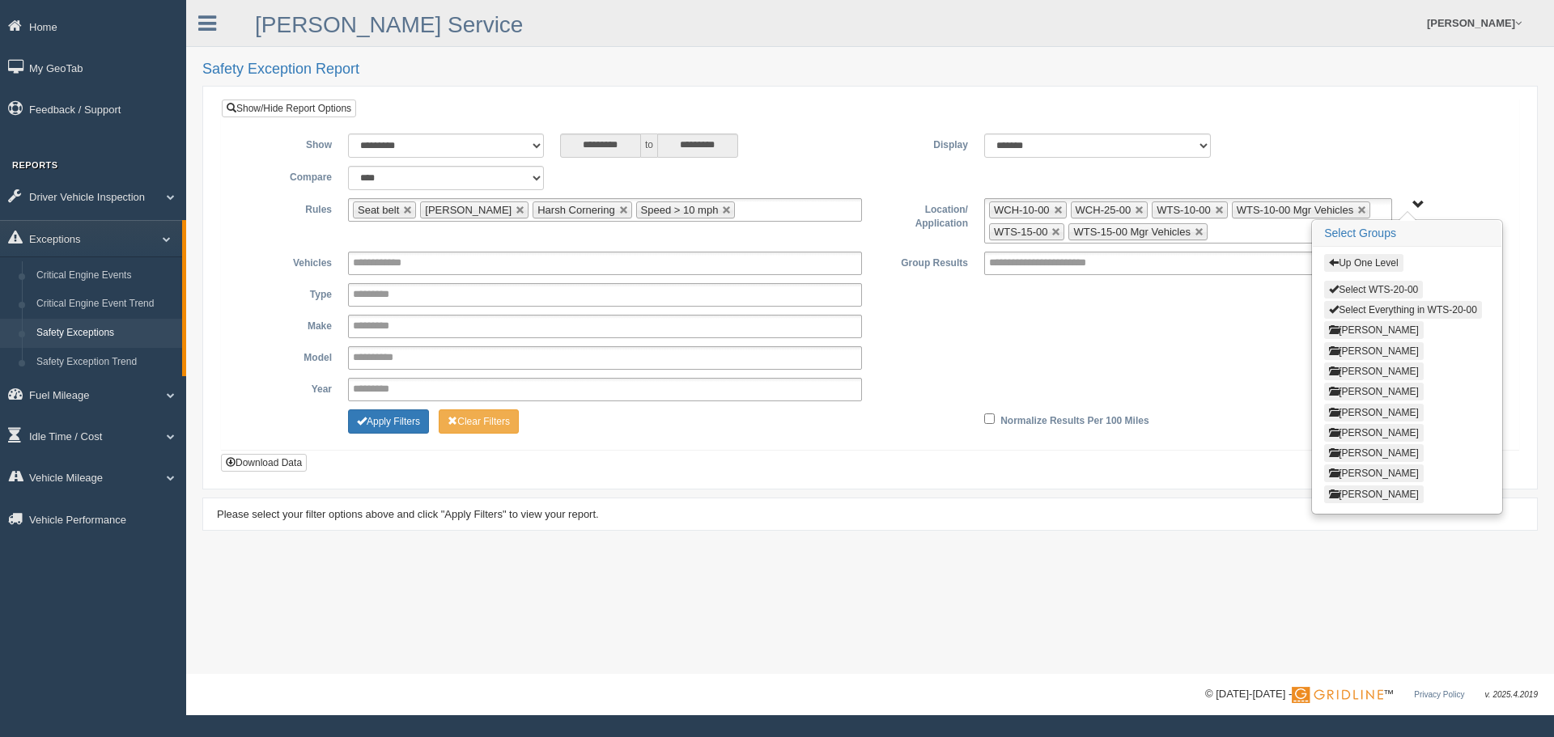
click at [1406, 293] on button "Select WTS-20-00" at bounding box center [1373, 290] width 99 height 18
click at [1374, 263] on button "Up One Level" at bounding box center [1363, 263] width 79 height 18
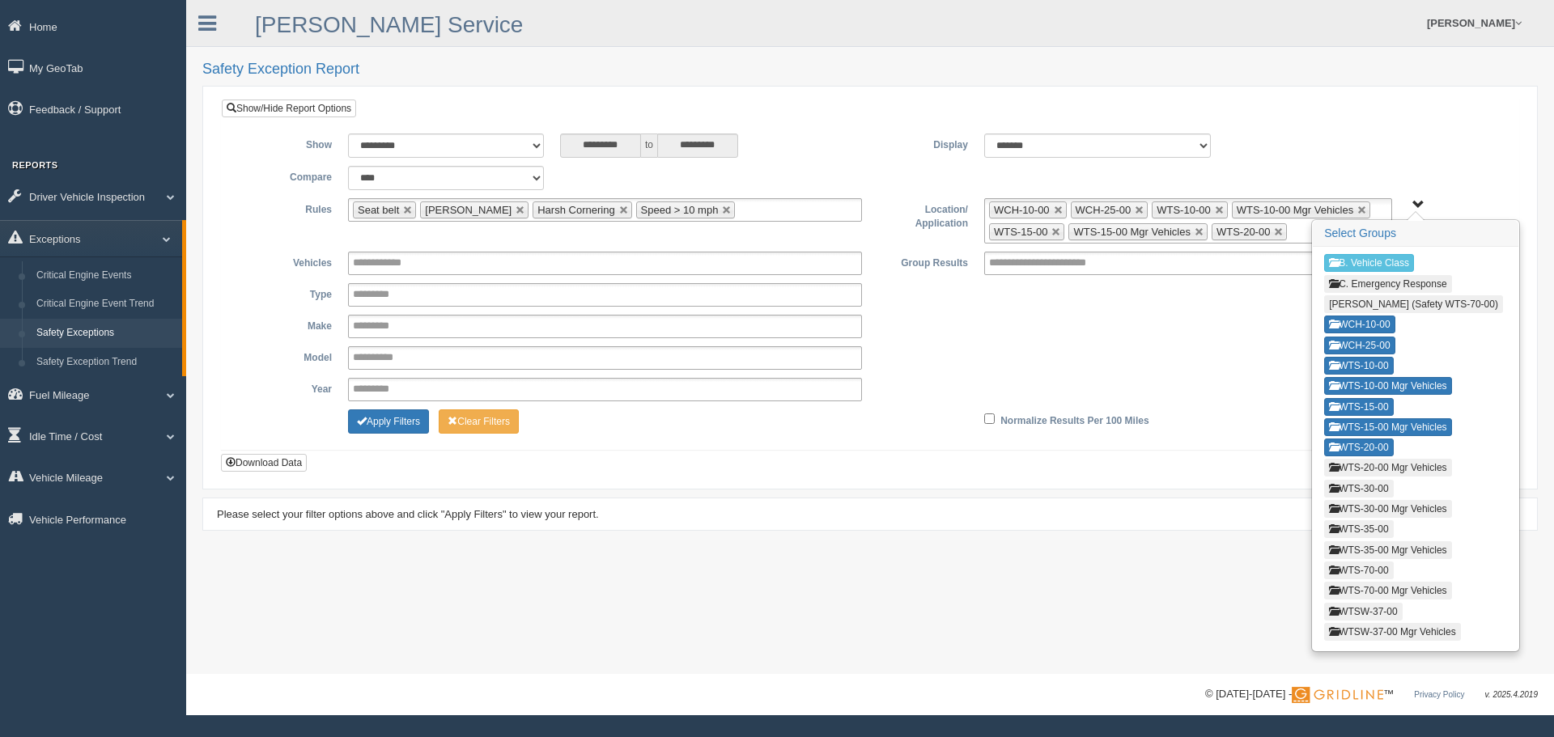
click at [1362, 460] on button "WTS-20-00 Mgr Vehicles" at bounding box center [1387, 468] width 127 height 18
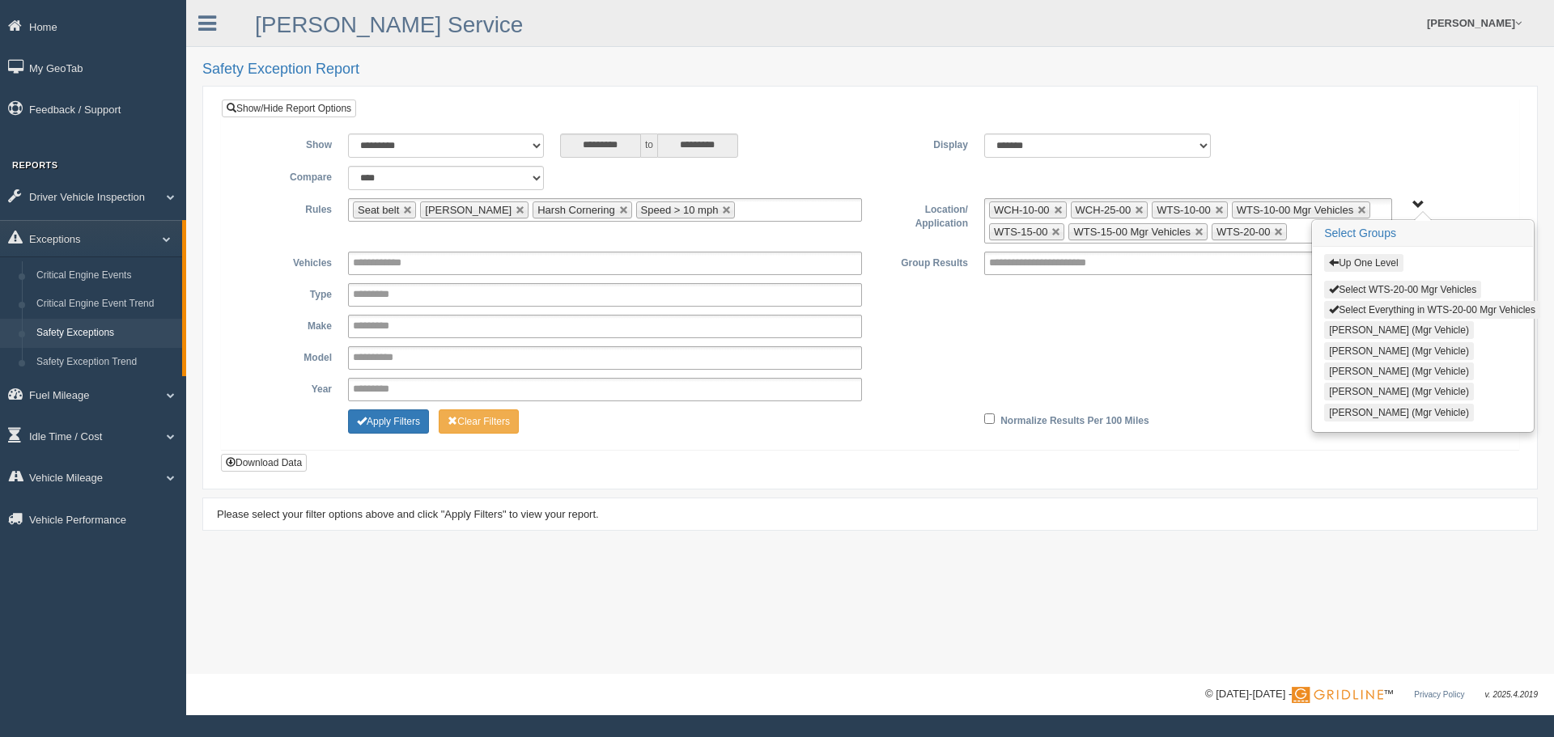
click at [1370, 265] on button "Up One Level" at bounding box center [1363, 263] width 79 height 18
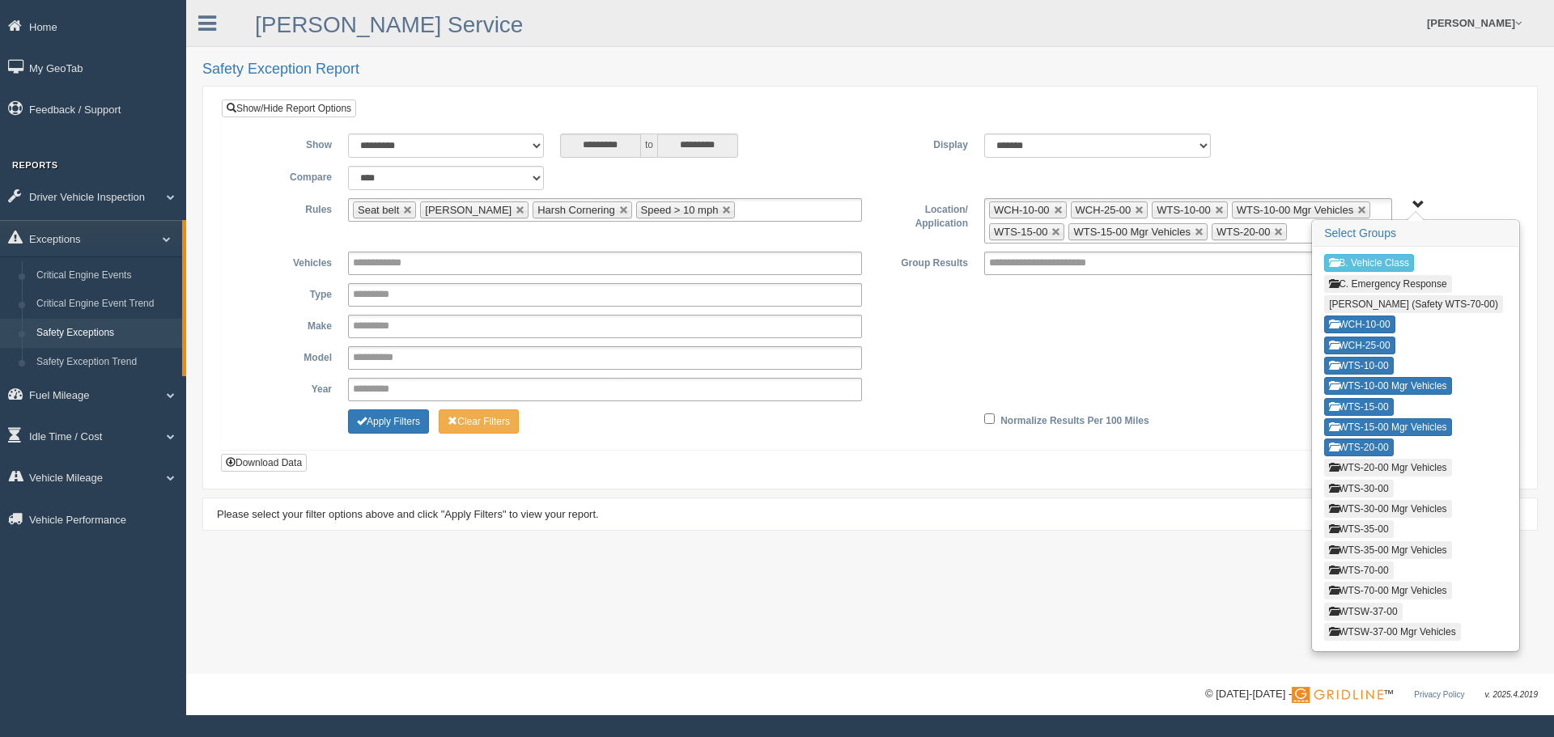
click at [1370, 463] on button "WTS-20-00 Mgr Vehicles" at bounding box center [1387, 468] width 127 height 18
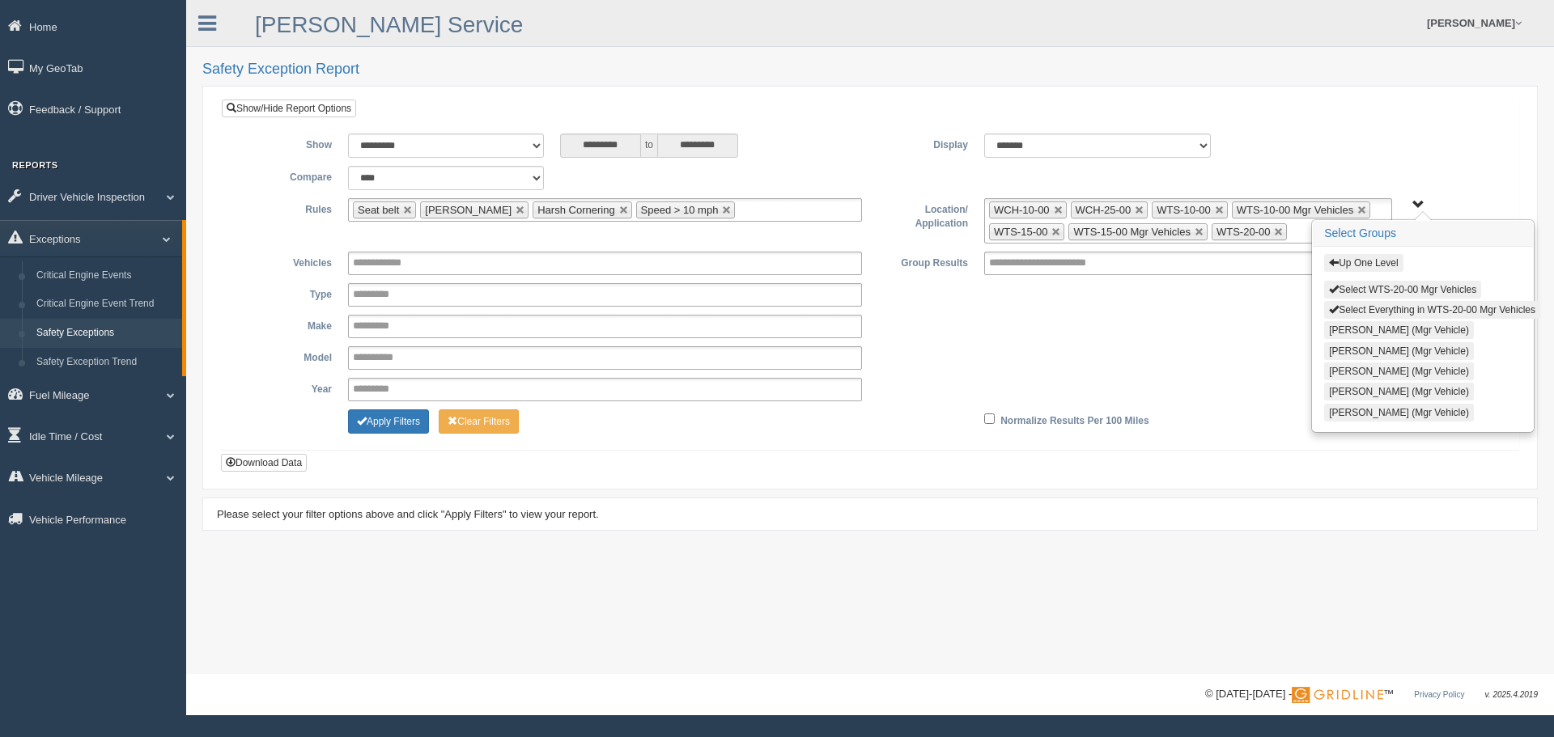
click at [1392, 290] on button "Select WTS-20-00 Mgr Vehicles" at bounding box center [1402, 290] width 157 height 18
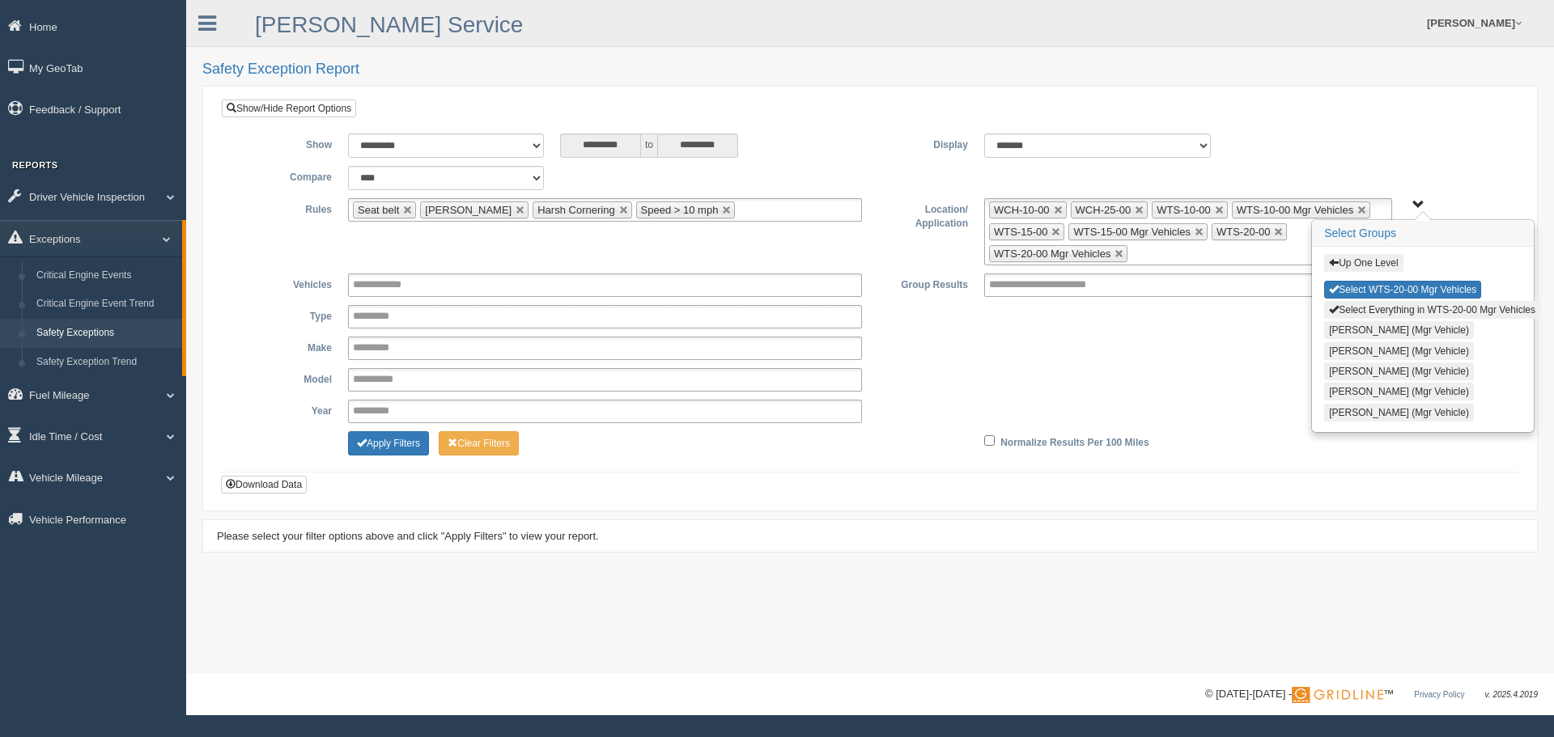
click at [1375, 261] on button "Up One Level" at bounding box center [1363, 263] width 79 height 18
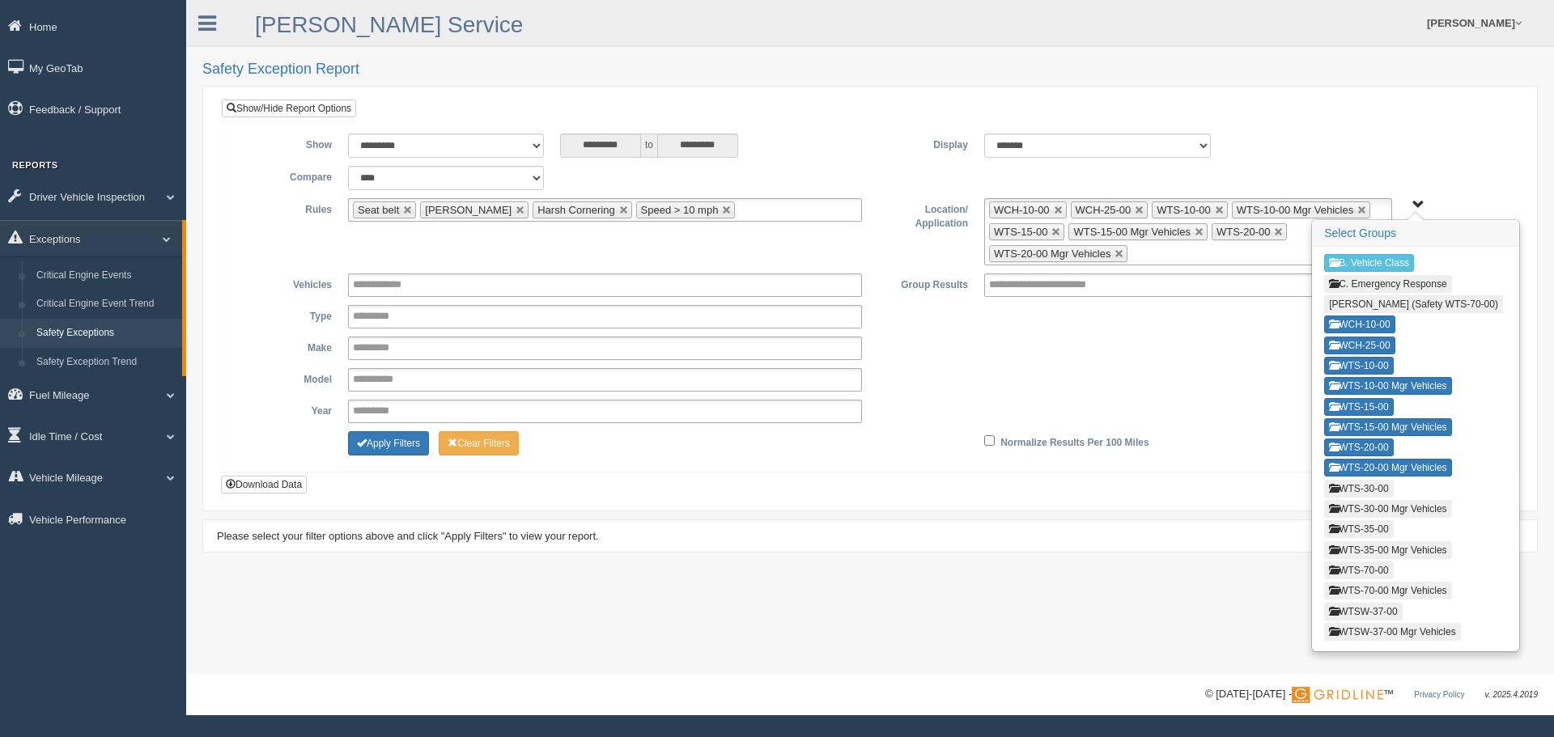
click at [1390, 488] on button "WTS-30-00" at bounding box center [1358, 489] width 69 height 18
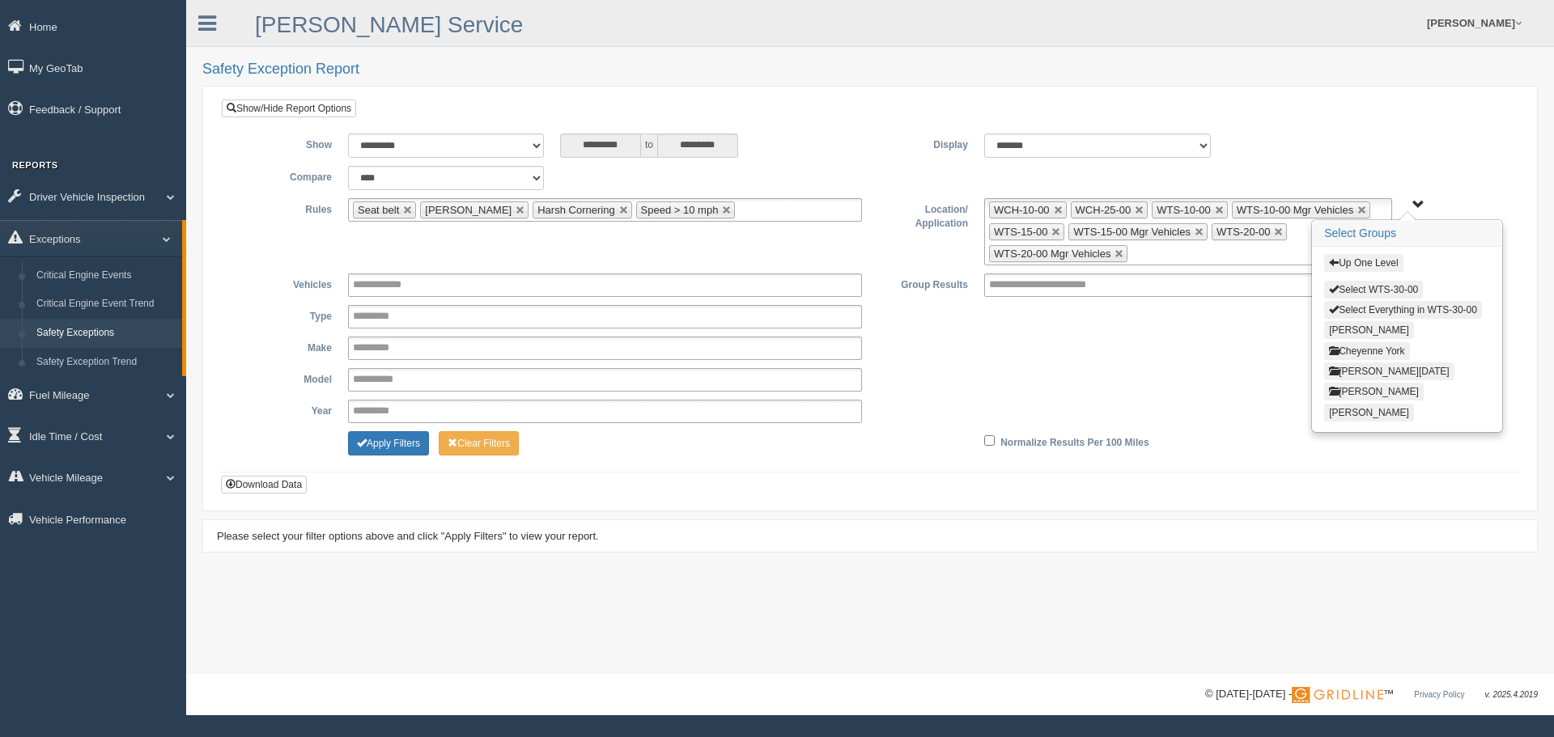
click at [1390, 288] on button "Select WTS-30-00" at bounding box center [1373, 290] width 99 height 18
click at [1368, 260] on button "Up One Level" at bounding box center [1363, 263] width 79 height 18
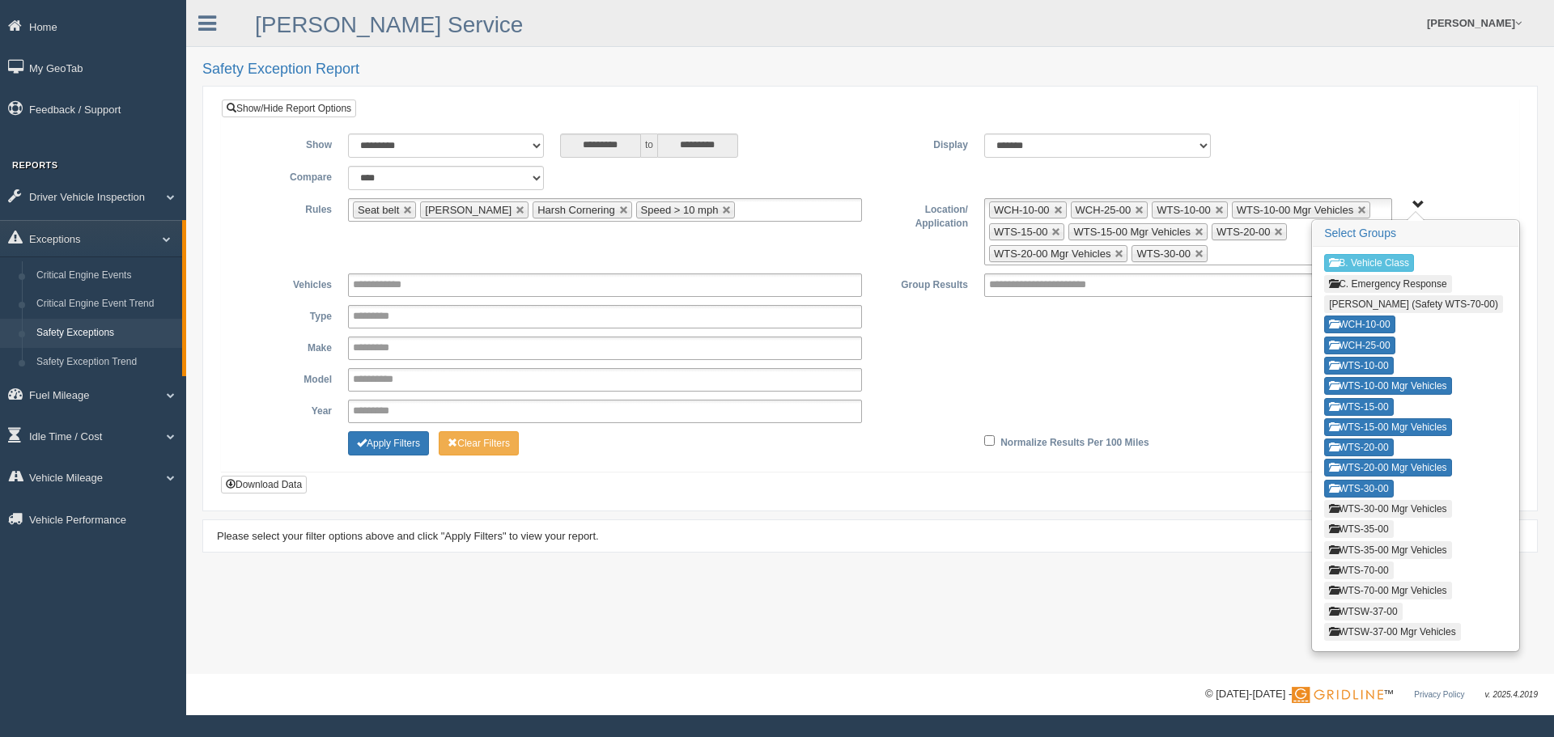
click at [1352, 507] on button "WTS-30-00 Mgr Vehicles" at bounding box center [1387, 509] width 127 height 18
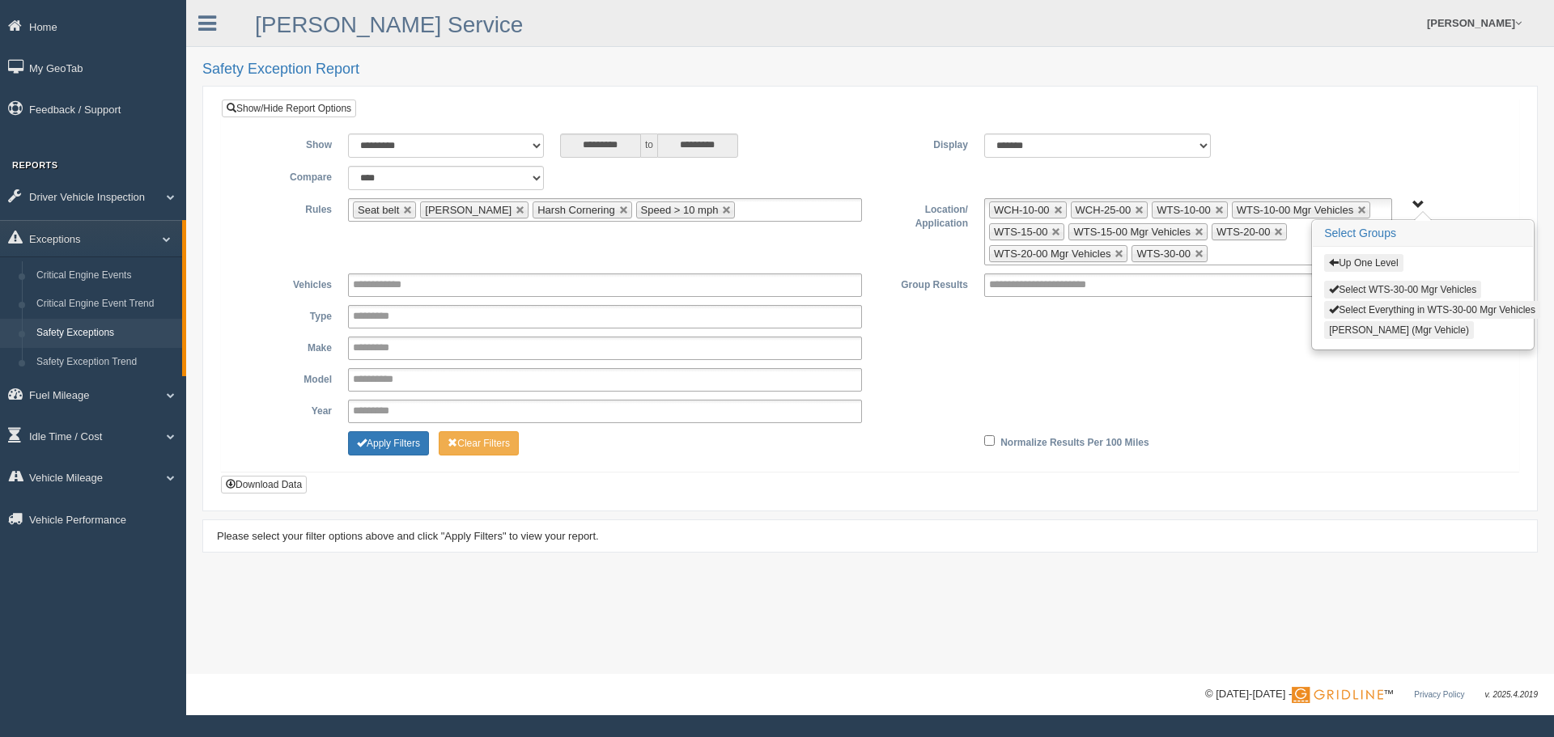
click at [1373, 288] on button "Select WTS-30-00 Mgr Vehicles" at bounding box center [1402, 290] width 157 height 18
click at [1373, 258] on button "Up One Level" at bounding box center [1363, 263] width 79 height 18
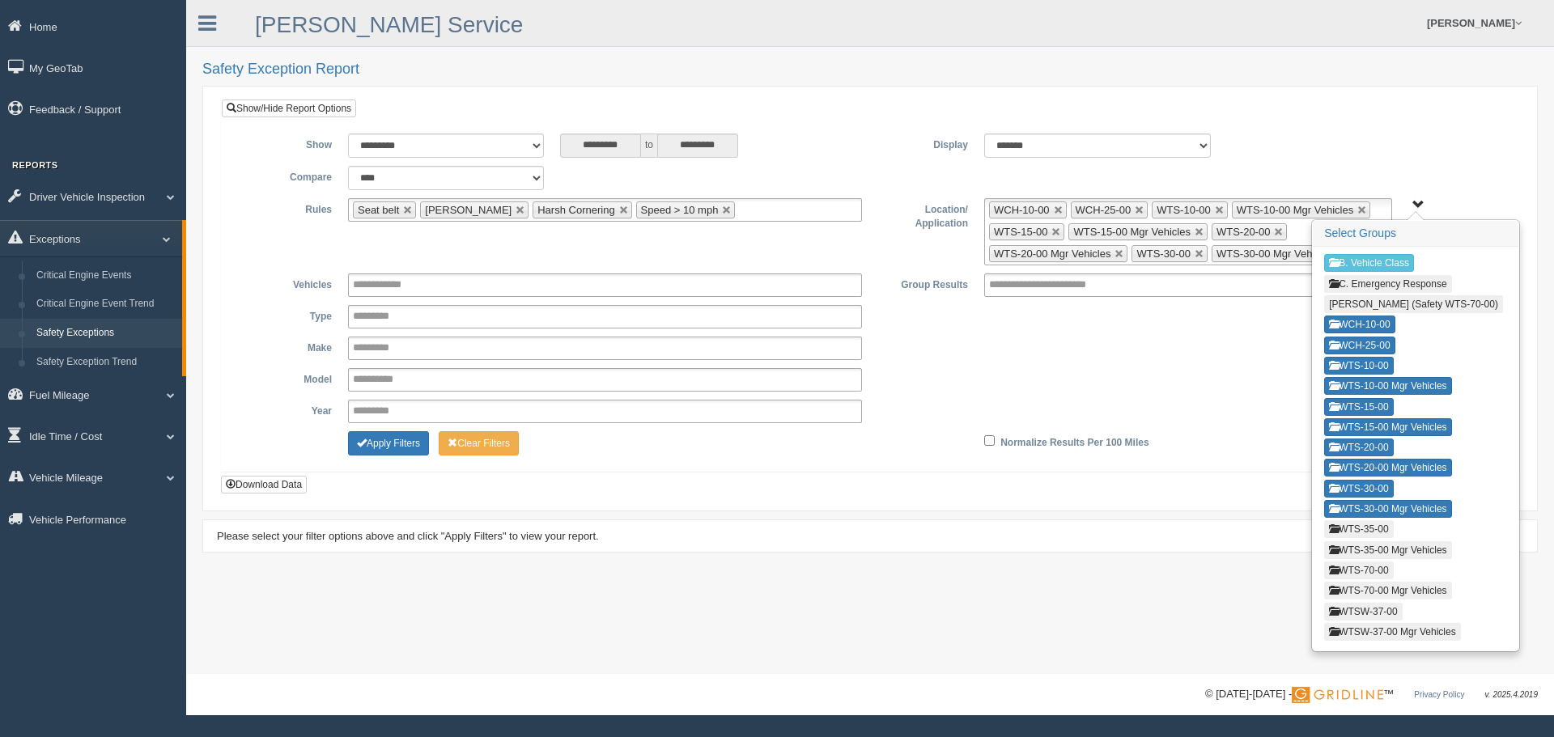
click at [1348, 521] on button "WTS-35-00" at bounding box center [1358, 529] width 69 height 18
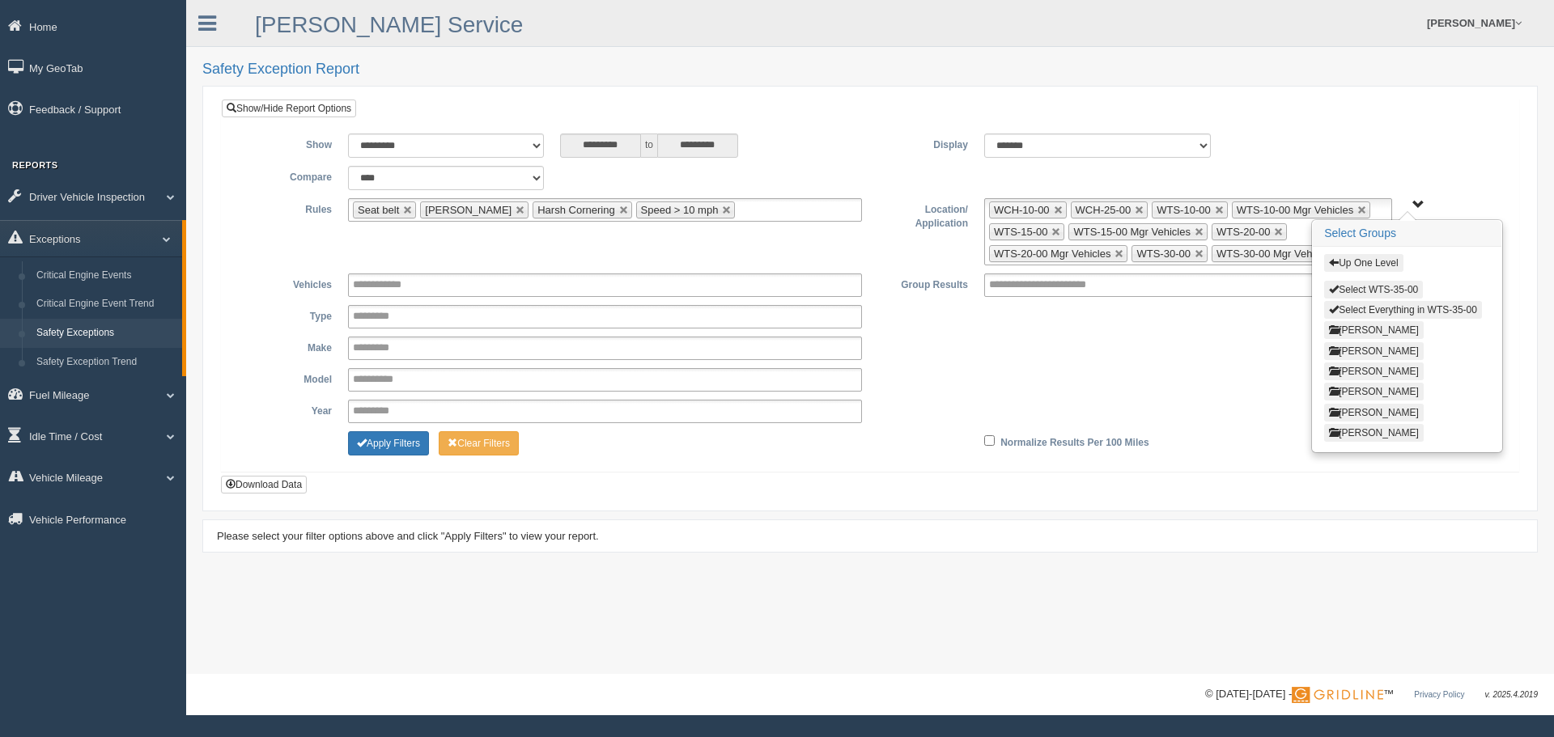
click at [1374, 292] on button "Select WTS-35-00" at bounding box center [1373, 290] width 99 height 18
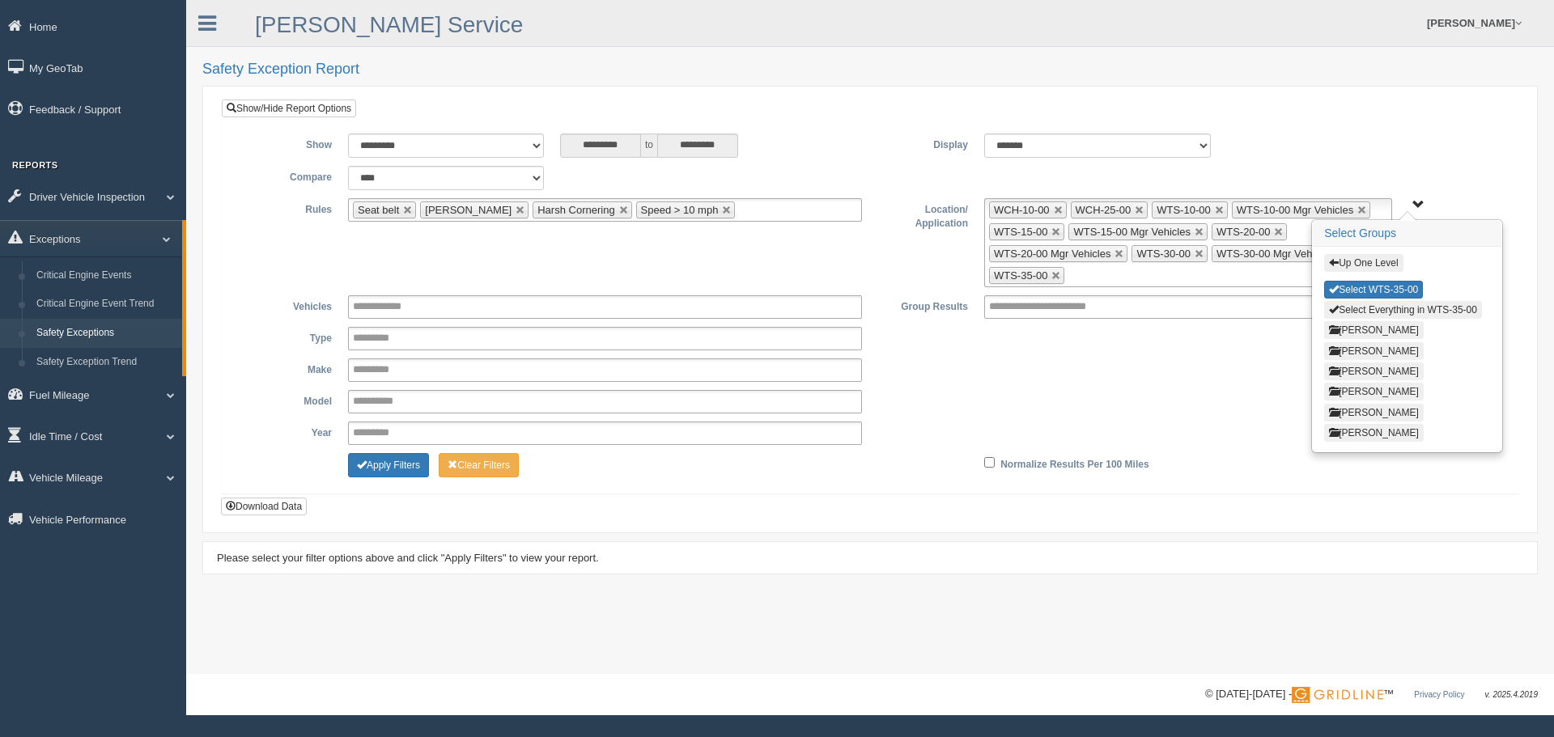
click at [1366, 258] on button "Up One Level" at bounding box center [1363, 263] width 79 height 18
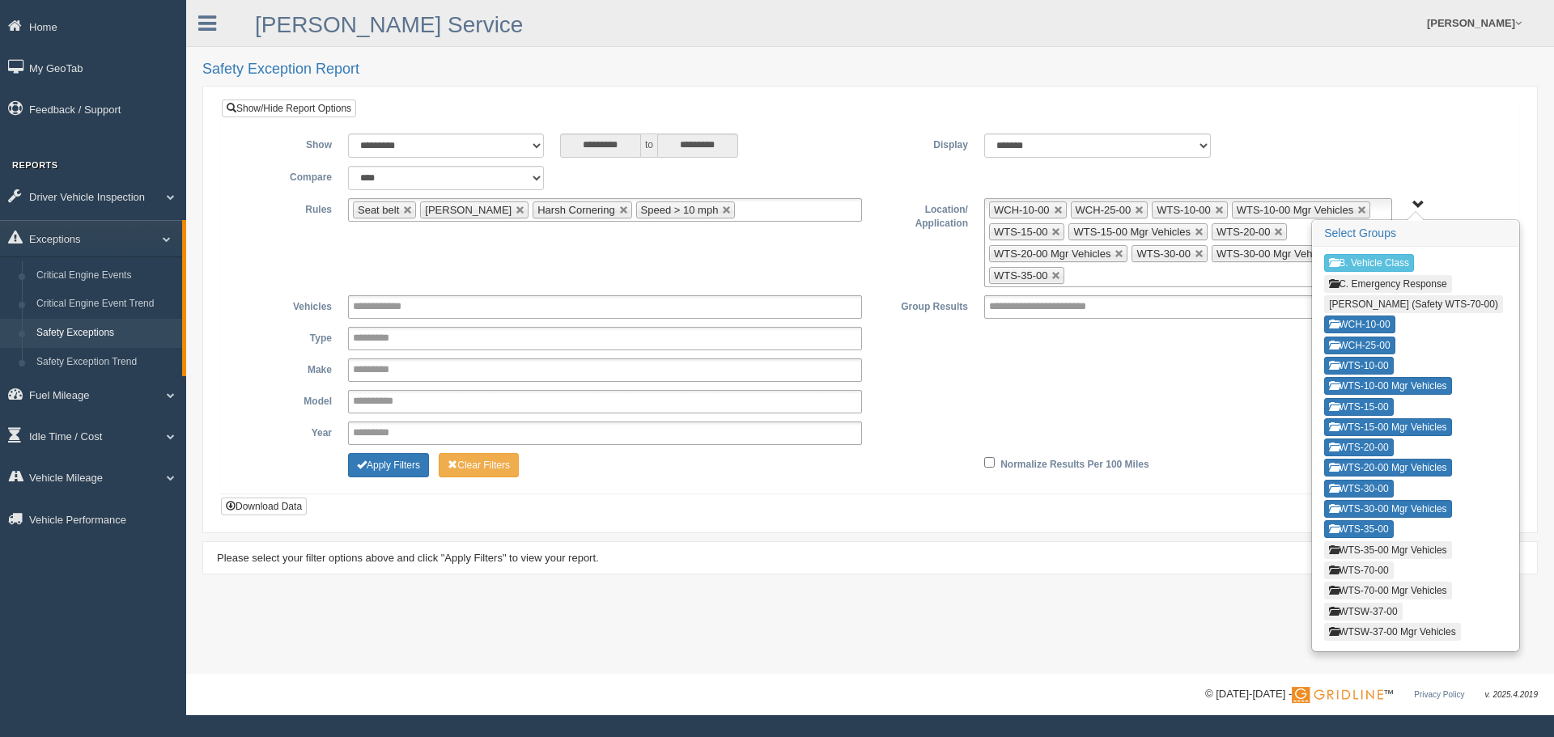
click at [1363, 549] on button "WTS-35-00 Mgr Vehicles" at bounding box center [1387, 550] width 127 height 18
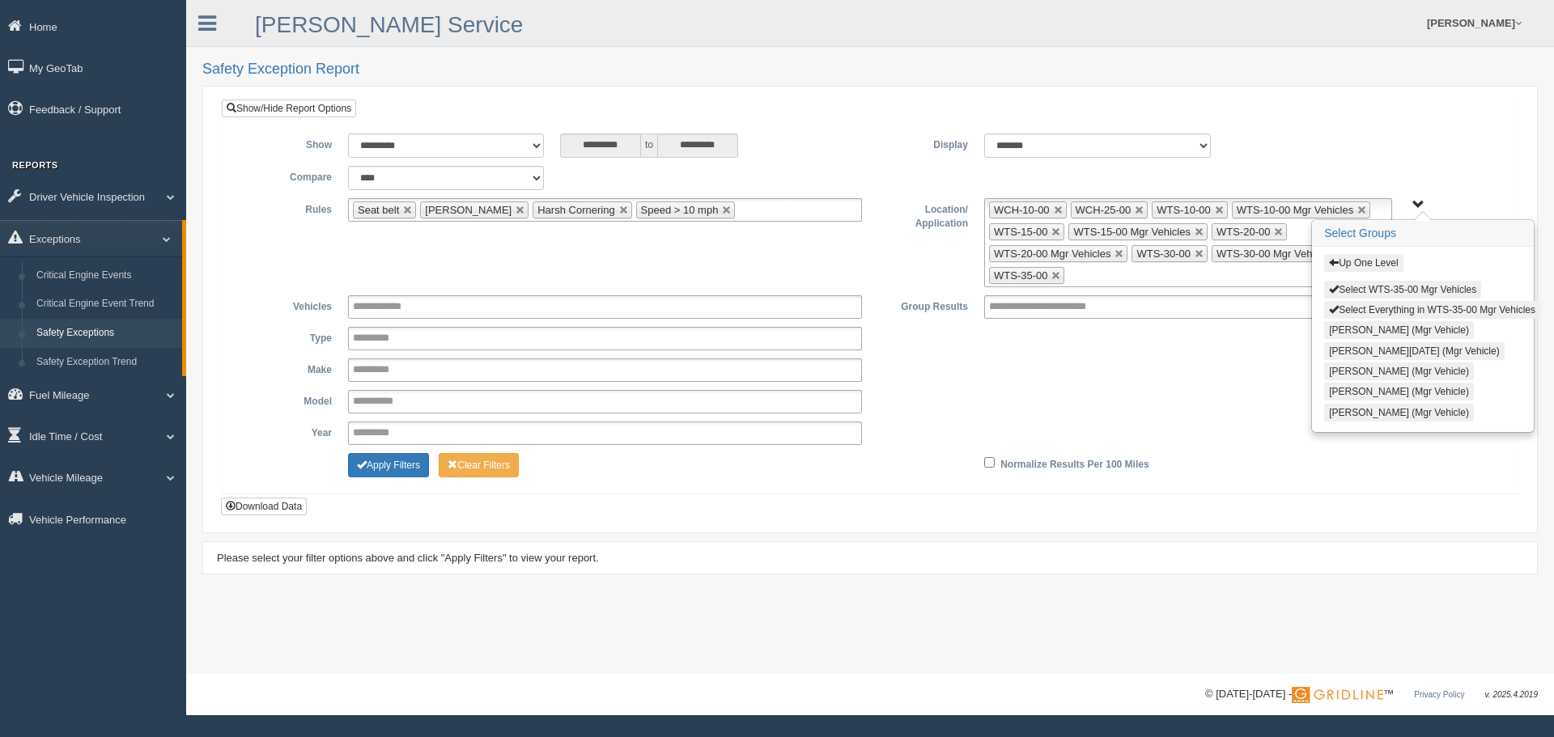
click at [1364, 286] on button "Select WTS-35-00 Mgr Vehicles" at bounding box center [1402, 290] width 157 height 18
click at [1362, 261] on button "Up One Level" at bounding box center [1363, 263] width 79 height 18
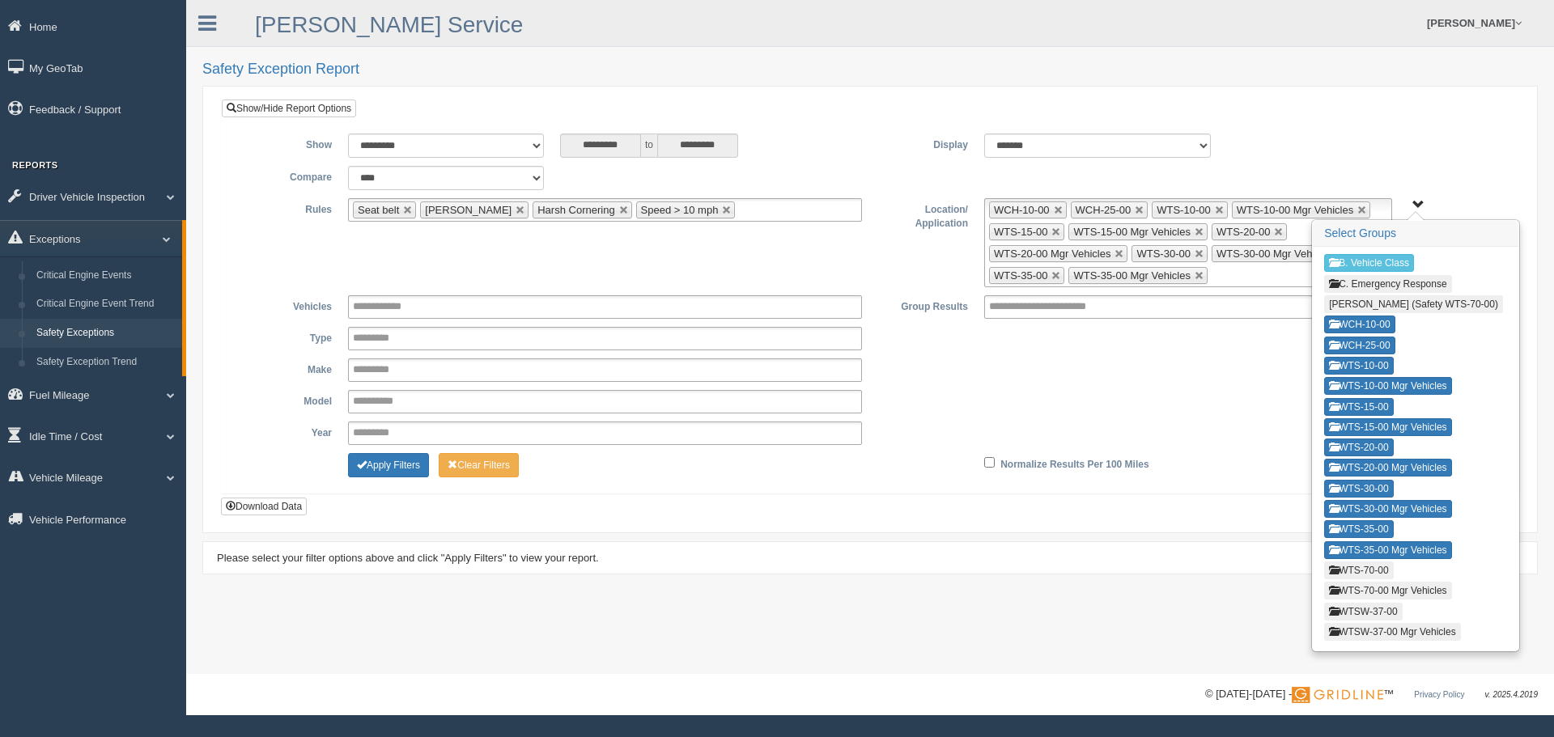
click at [1366, 567] on button "WTS-70-00" at bounding box center [1358, 571] width 69 height 18
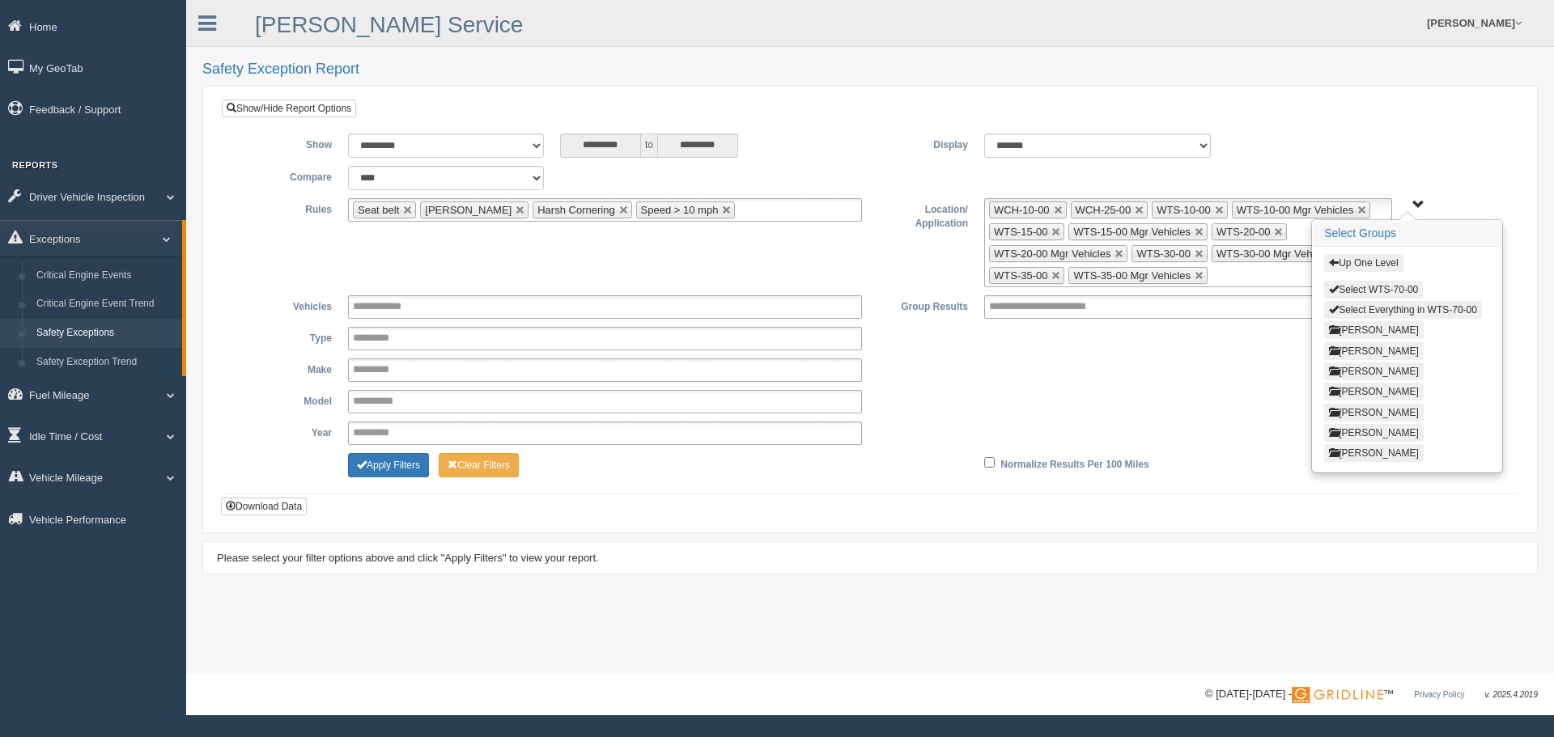
click at [1394, 291] on button "Select WTS-70-00" at bounding box center [1373, 290] width 99 height 18
click at [1386, 263] on button "Up One Level" at bounding box center [1363, 263] width 79 height 18
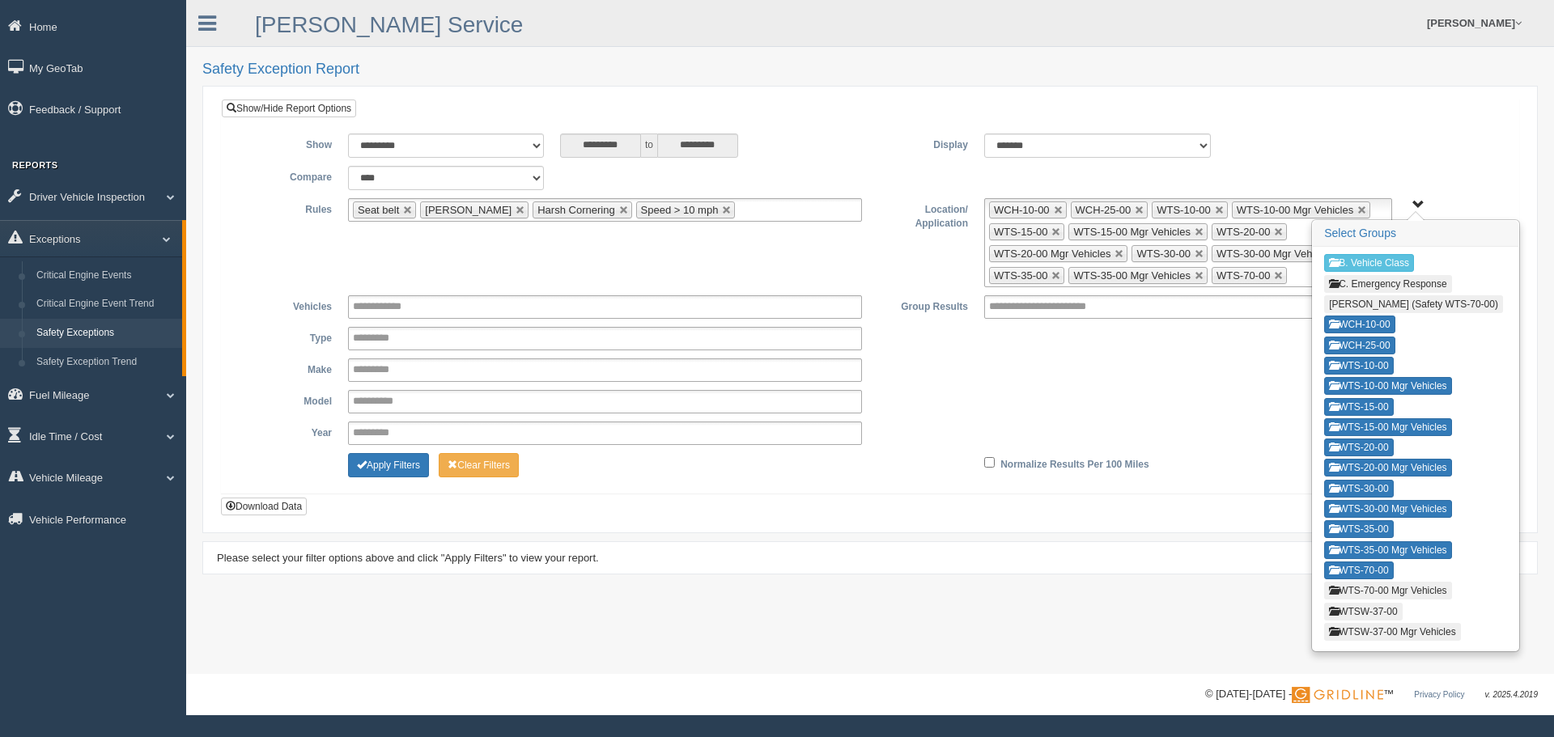
click at [1360, 587] on button "WTS-70-00 Mgr Vehicles" at bounding box center [1387, 591] width 127 height 18
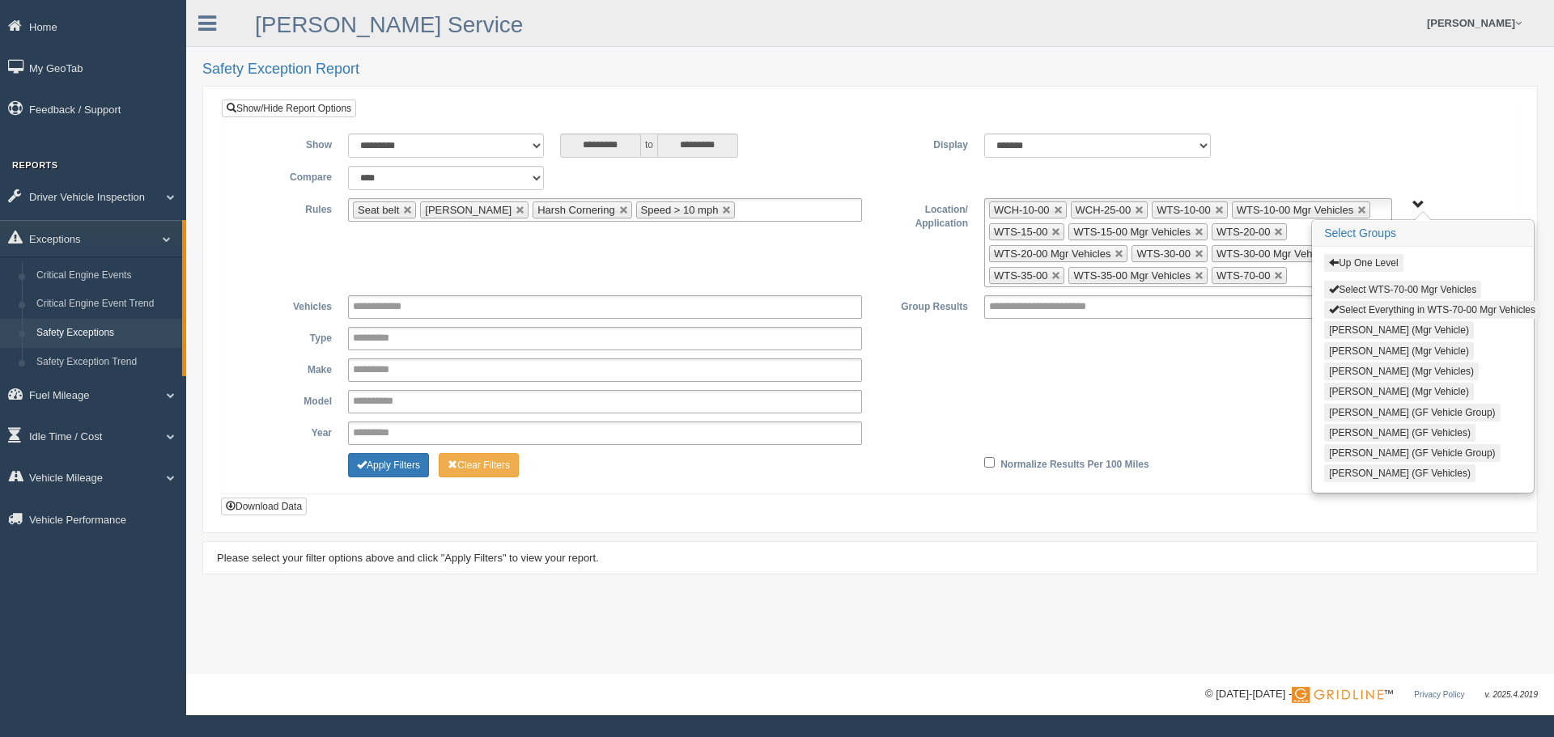
click at [1378, 287] on button "Select WTS-70-00 Mgr Vehicles" at bounding box center [1402, 290] width 157 height 18
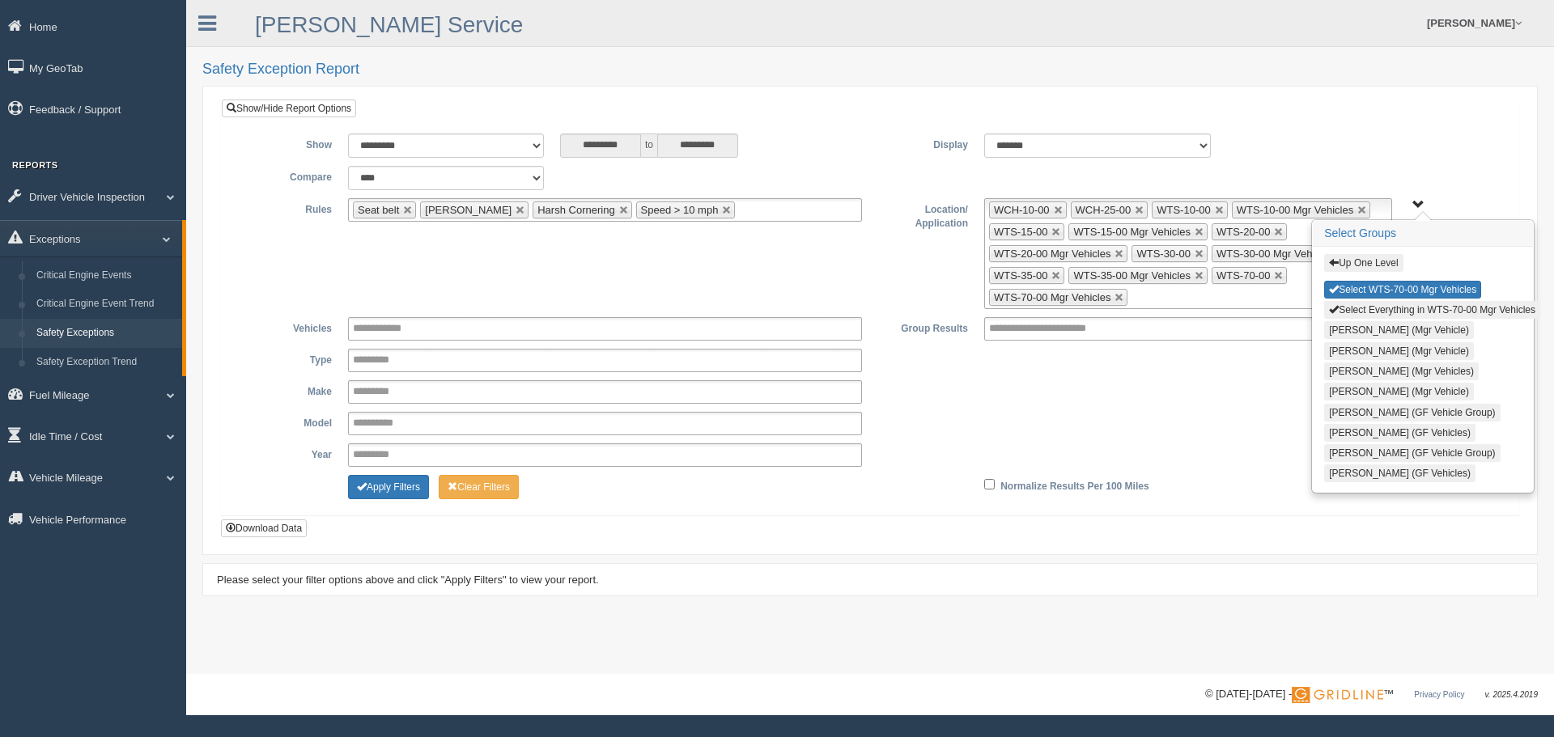
click at [1377, 259] on button "Up One Level" at bounding box center [1363, 263] width 79 height 18
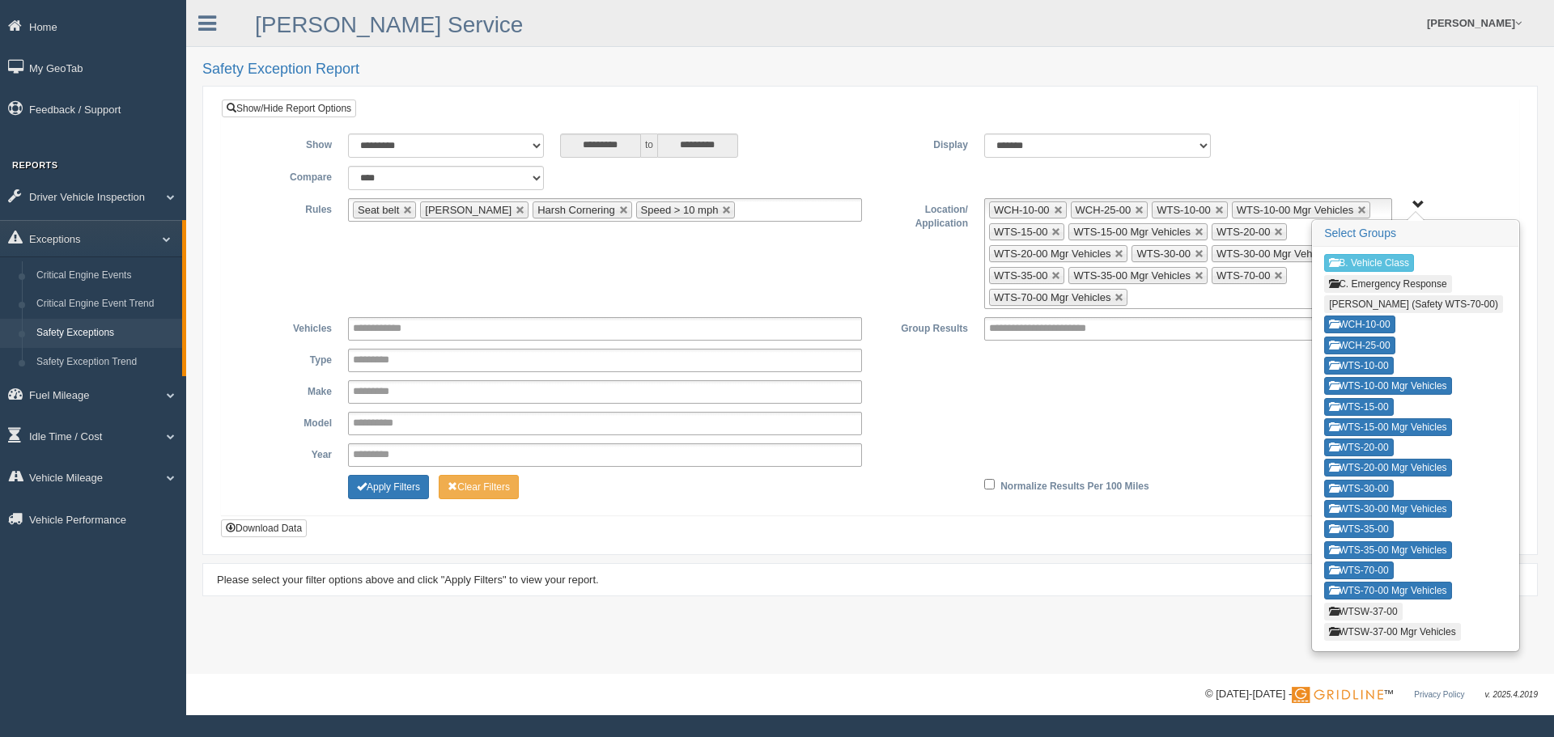
click at [1347, 613] on button "WTSW-37-00" at bounding box center [1363, 612] width 78 height 18
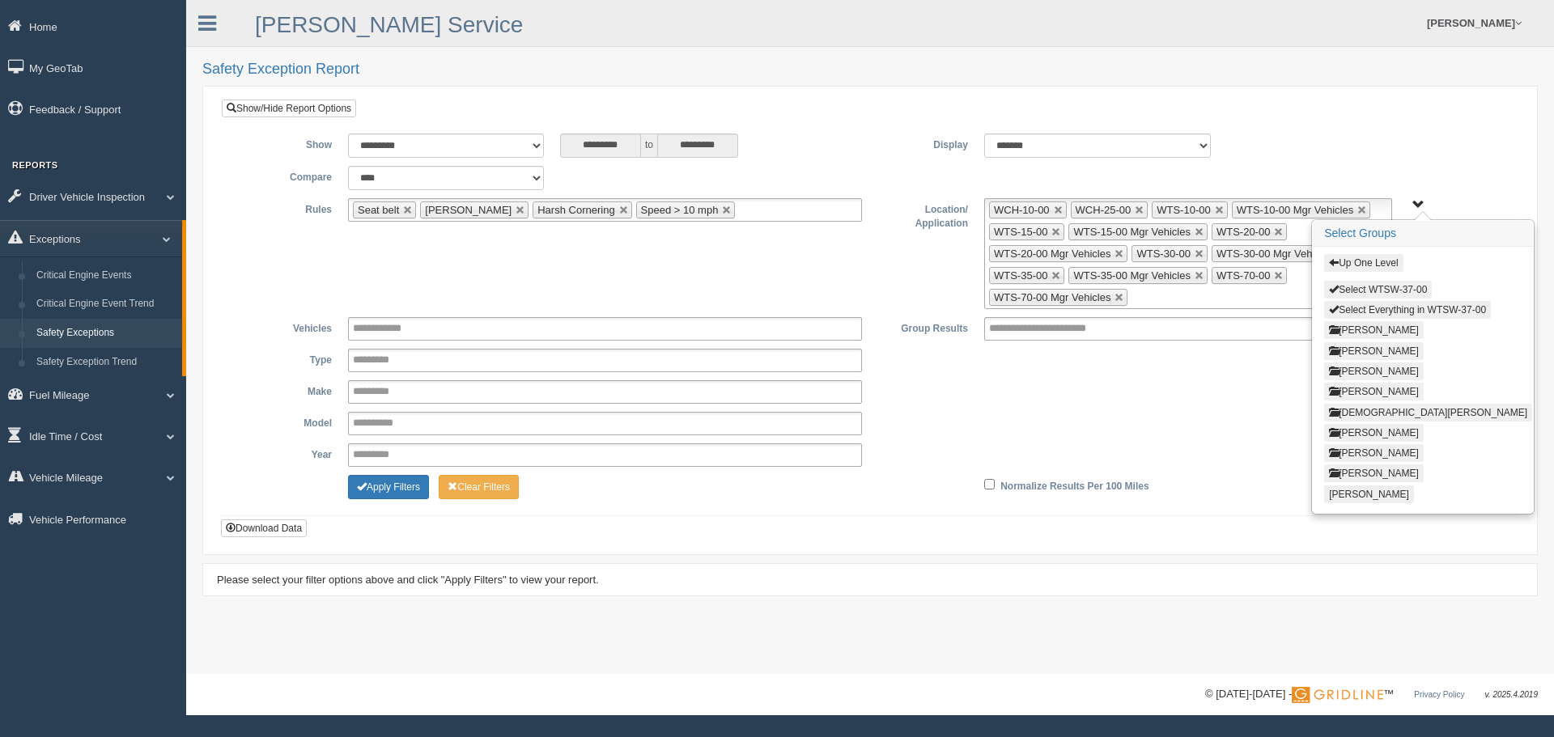
click at [1364, 285] on button "Select WTSW-37-00" at bounding box center [1378, 290] width 108 height 18
click at [1368, 261] on button "Up One Level" at bounding box center [1363, 263] width 79 height 18
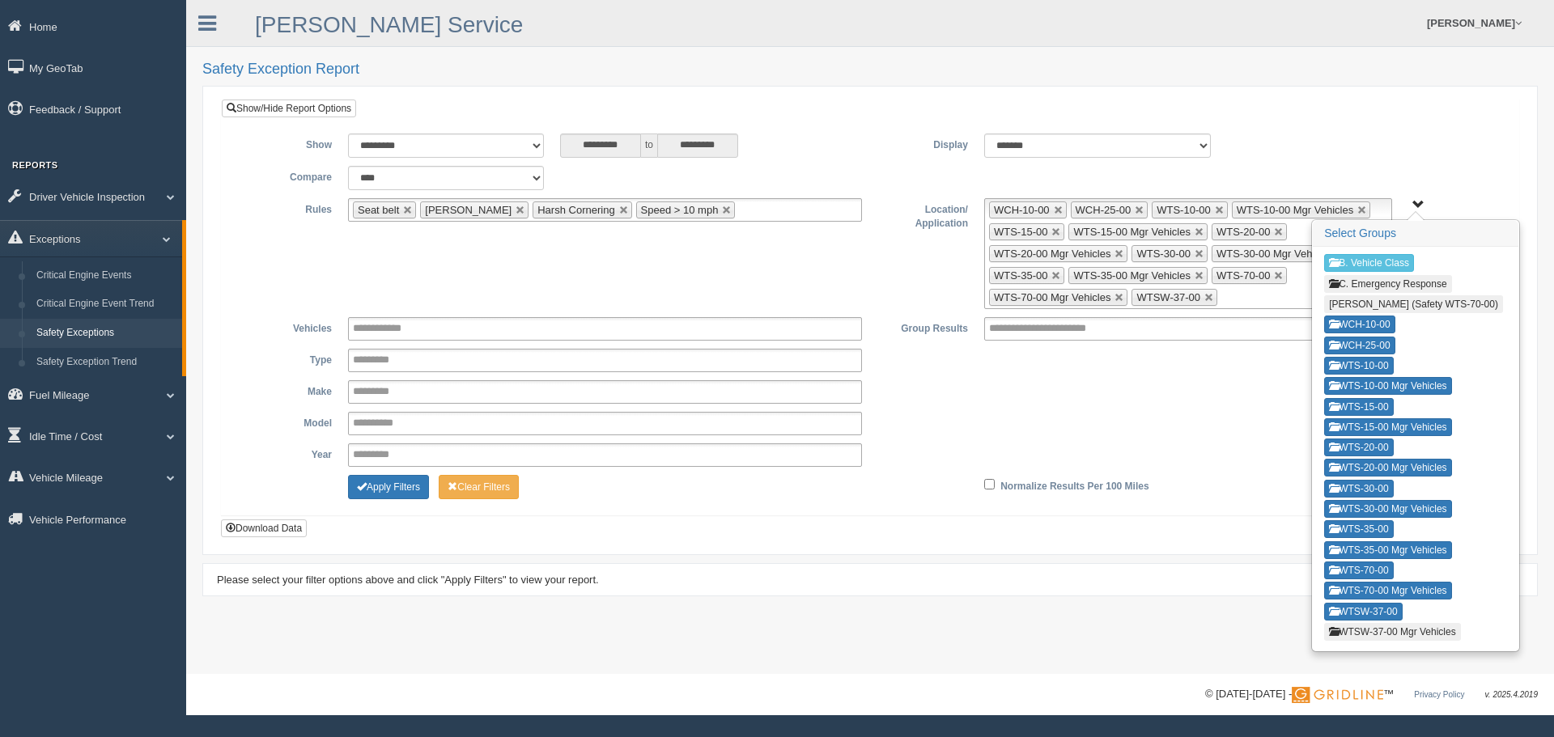
click at [1371, 628] on button "WTSW-37-00 Mgr Vehicles" at bounding box center [1392, 632] width 137 height 18
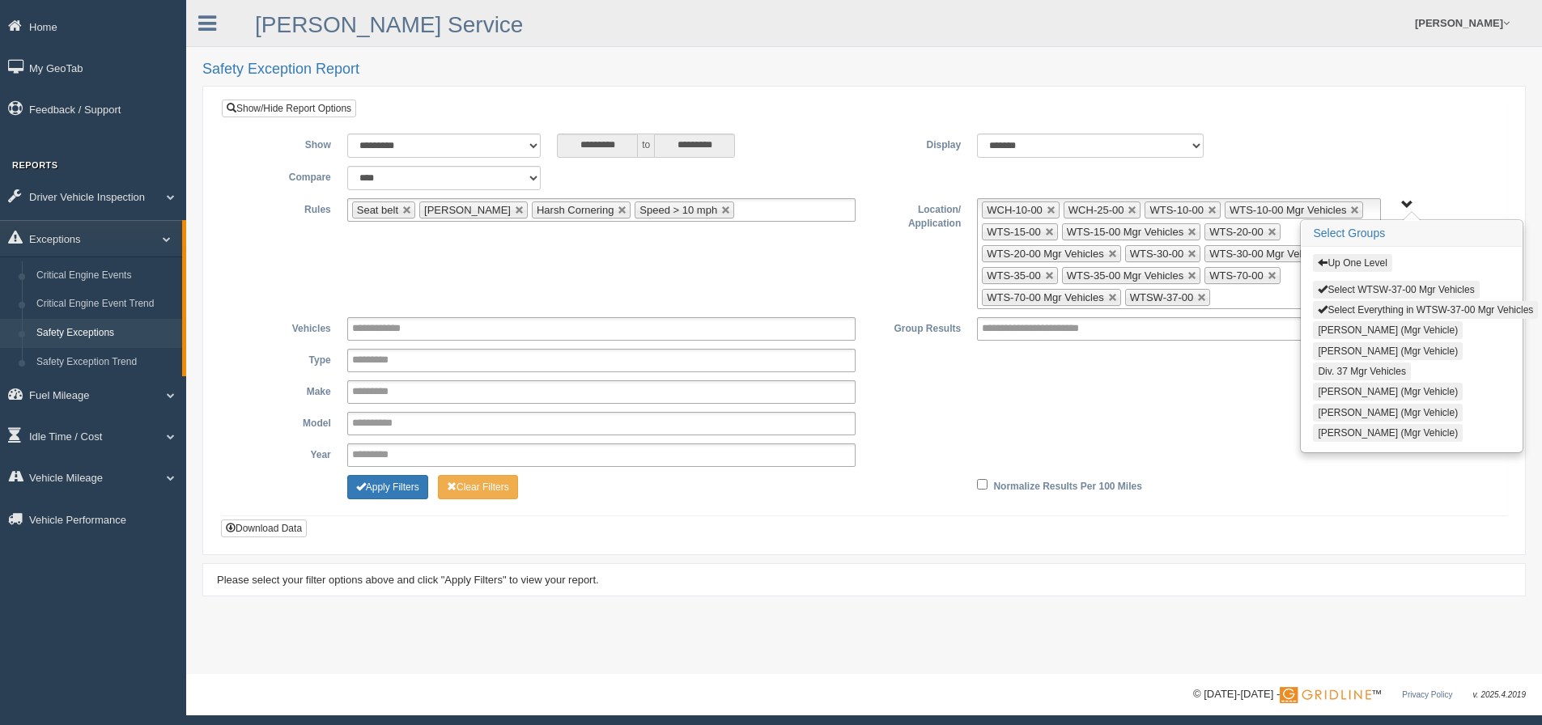
click at [1362, 289] on button "Select WTSW-37-00 Mgr Vehicles" at bounding box center [1396, 290] width 166 height 18
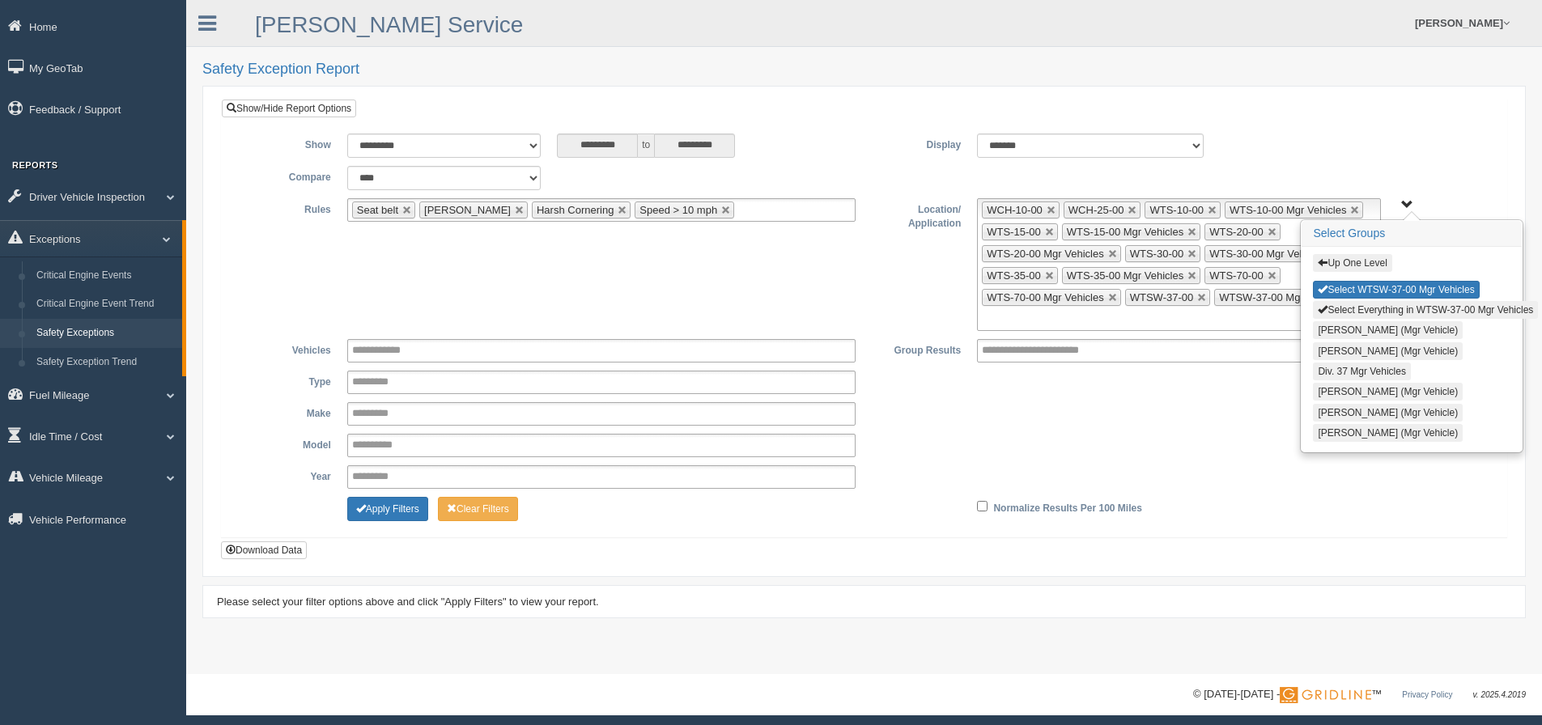
click at [1355, 260] on button "Up One Level" at bounding box center [1352, 263] width 79 height 18
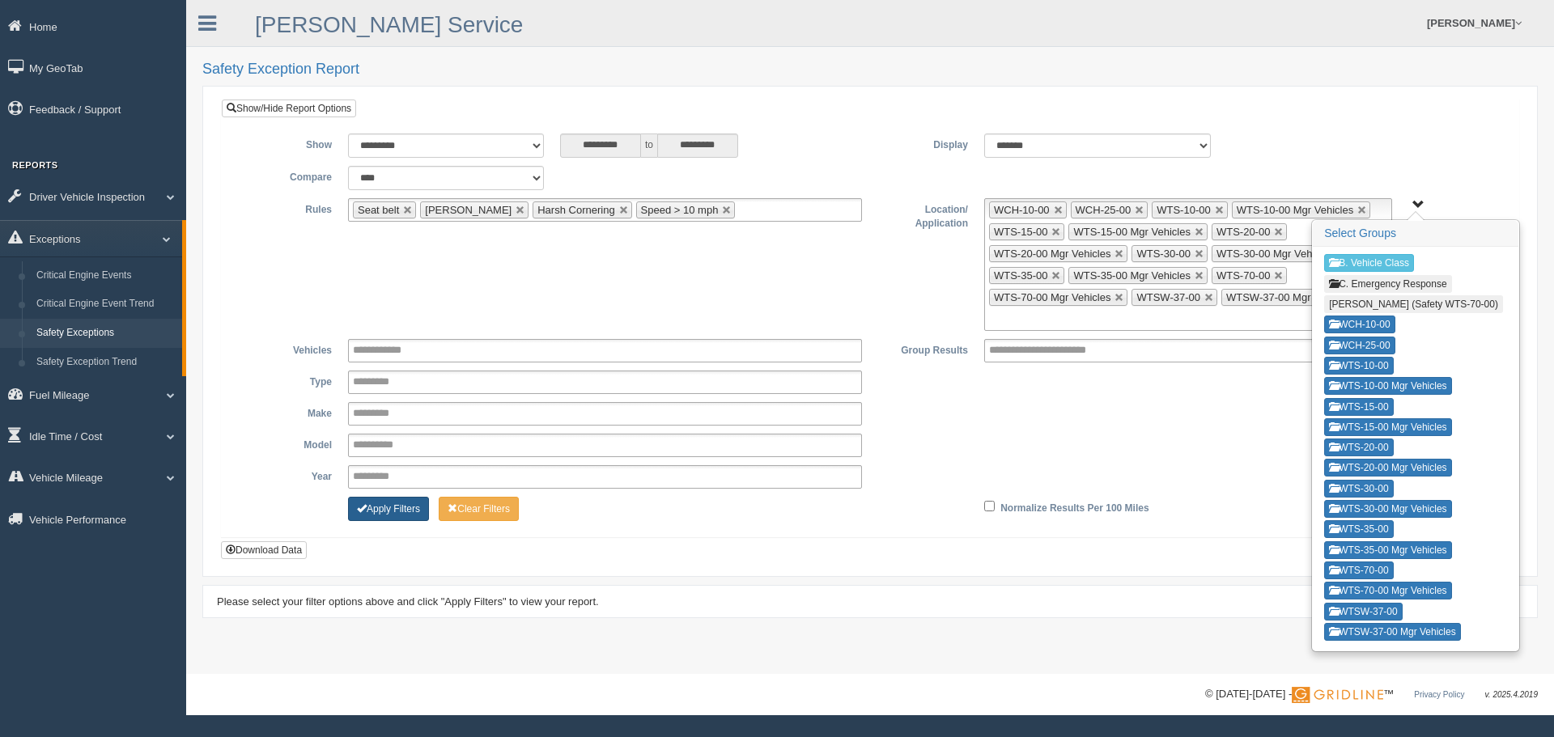
click at [404, 505] on button "Apply Filters" at bounding box center [388, 509] width 81 height 24
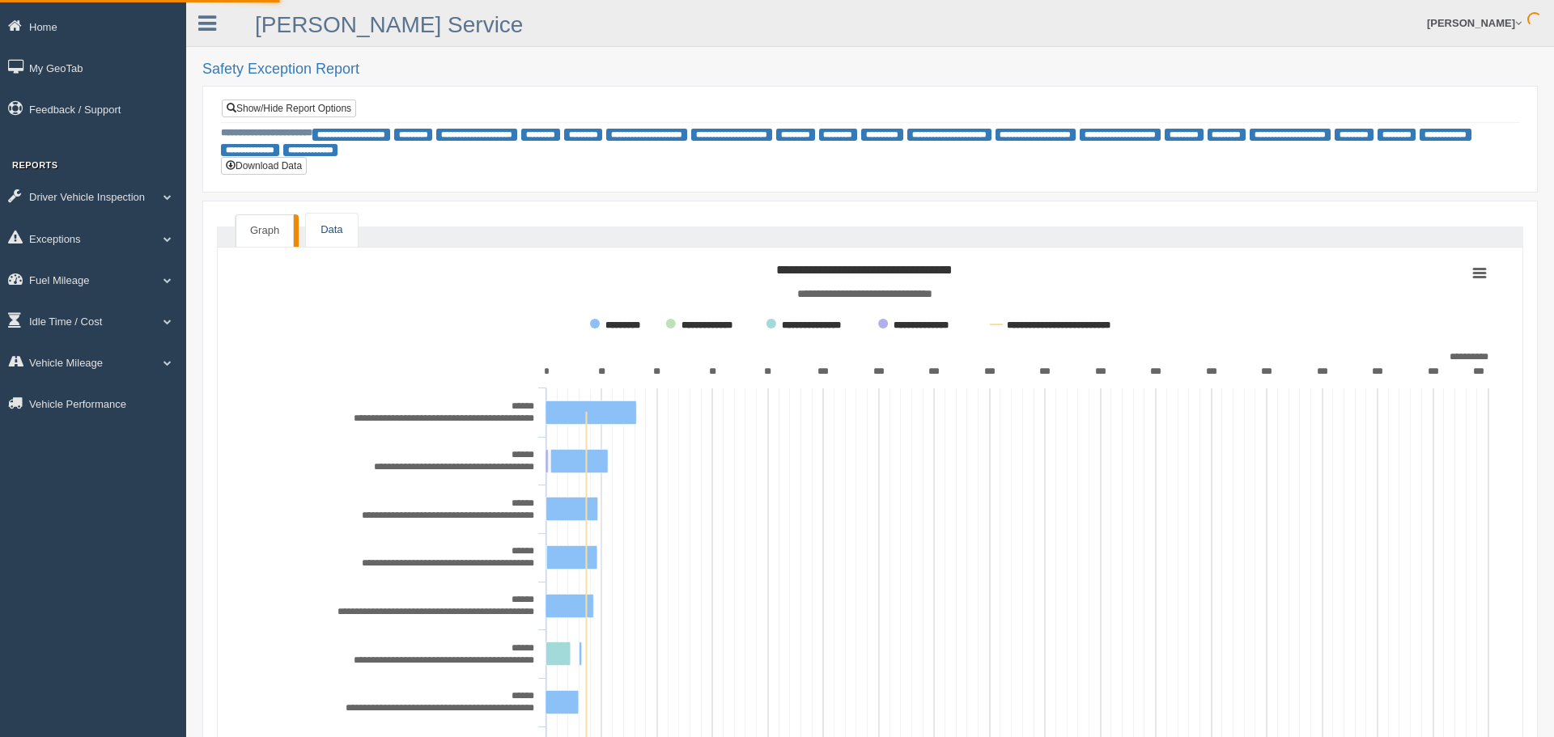
drag, startPoint x: 333, startPoint y: 221, endPoint x: 295, endPoint y: 207, distance: 40.4
click at [332, 222] on link "Data" at bounding box center [331, 230] width 51 height 33
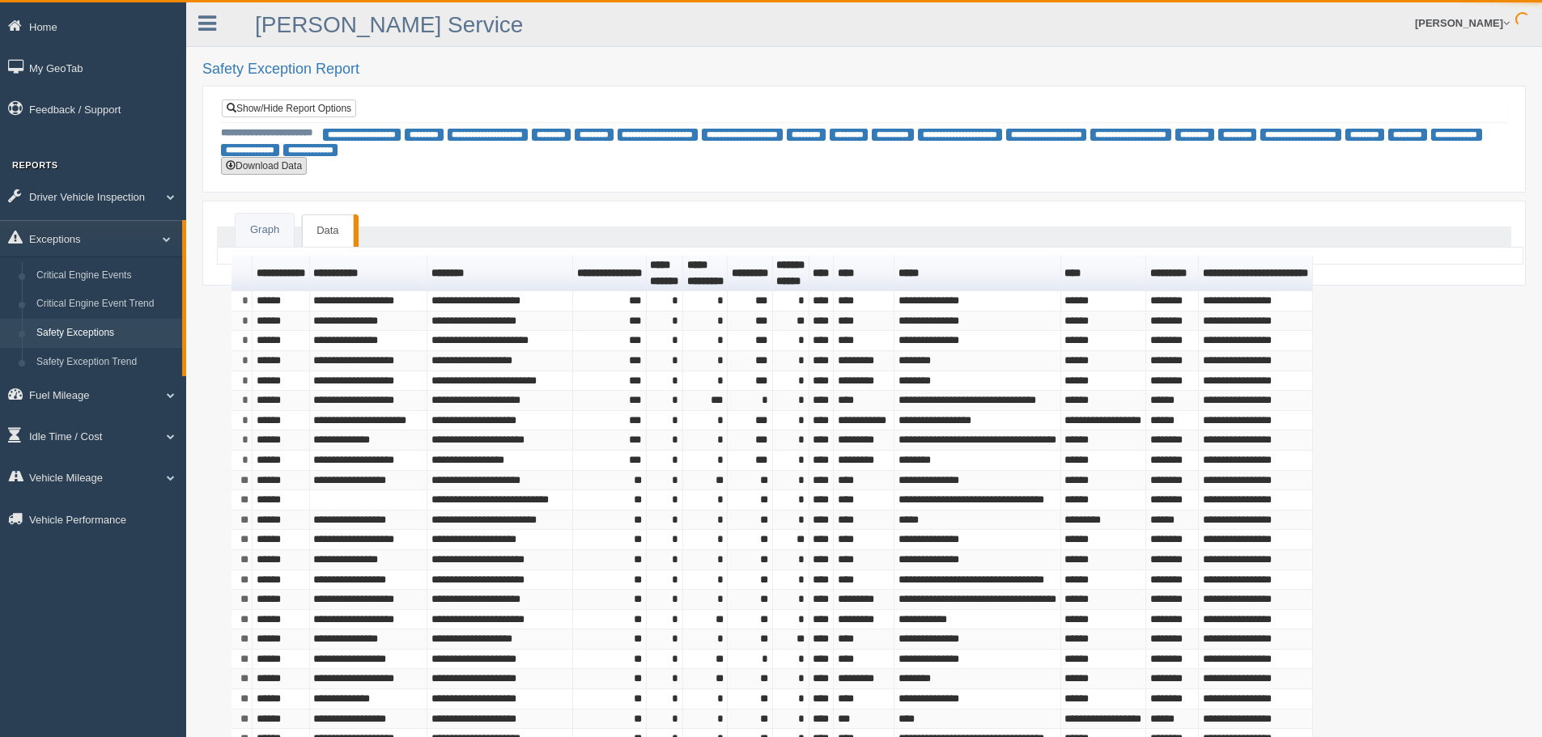
click at [274, 163] on button "Download Data" at bounding box center [264, 166] width 86 height 18
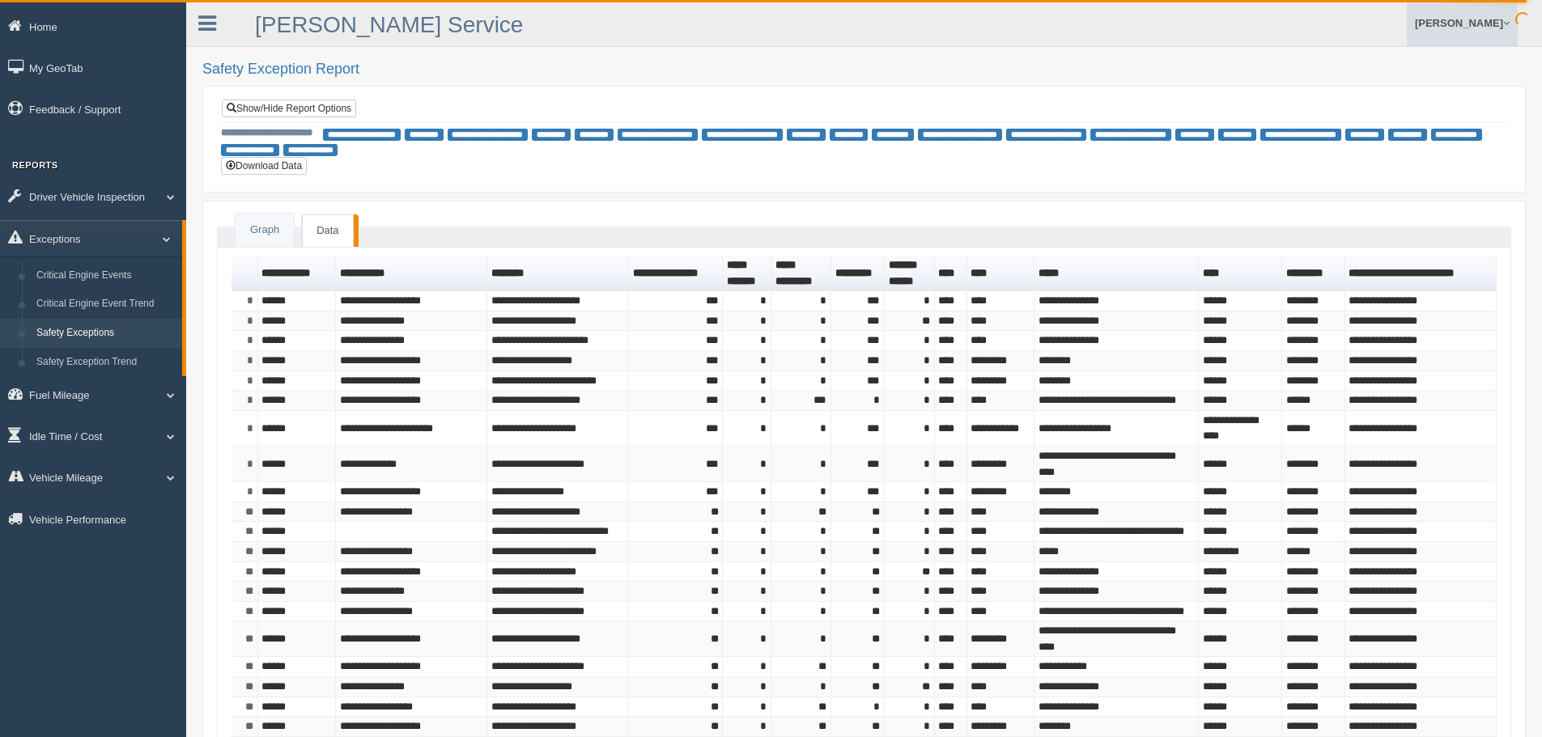
click at [1486, 23] on link "[PERSON_NAME]" at bounding box center [1462, 23] width 111 height 46
click at [1478, 23] on link "[PERSON_NAME]" at bounding box center [1462, 23] width 111 height 46
click at [198, 17] on icon at bounding box center [207, 23] width 18 height 21
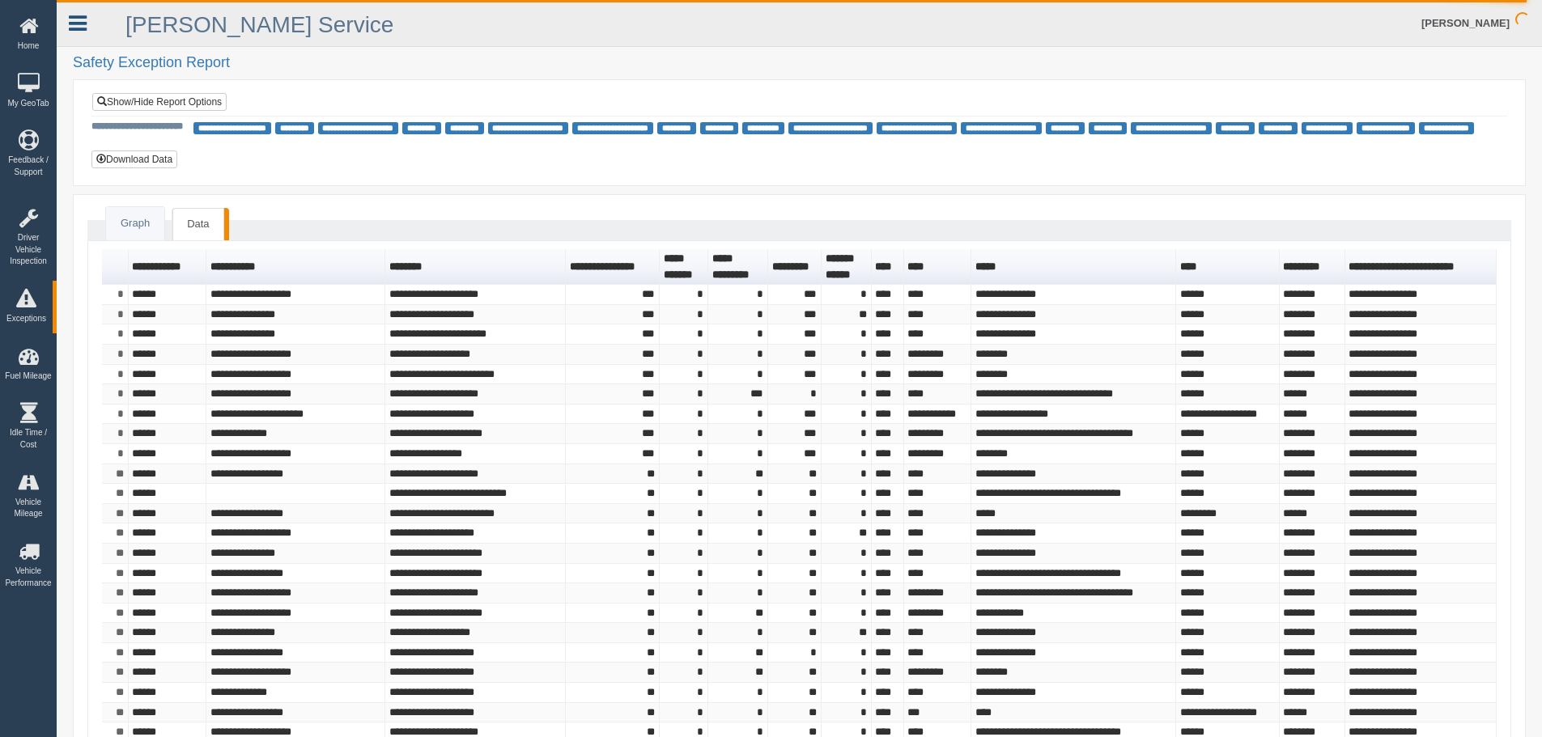
click at [83, 21] on icon at bounding box center [78, 23] width 18 height 21
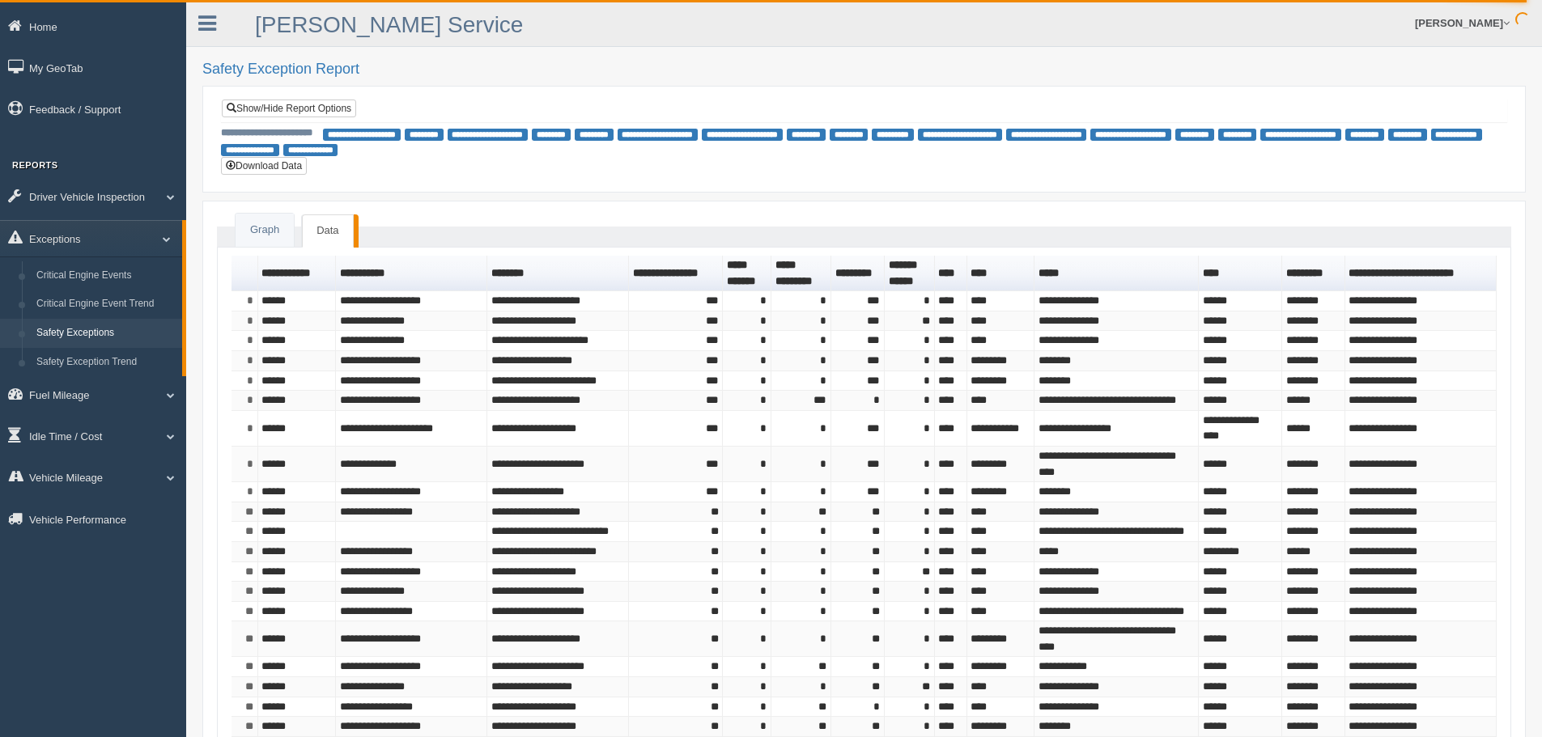
click at [321, 228] on link "Data" at bounding box center [327, 230] width 51 height 33
click at [281, 108] on link "Show/Hide Report Options" at bounding box center [289, 109] width 134 height 18
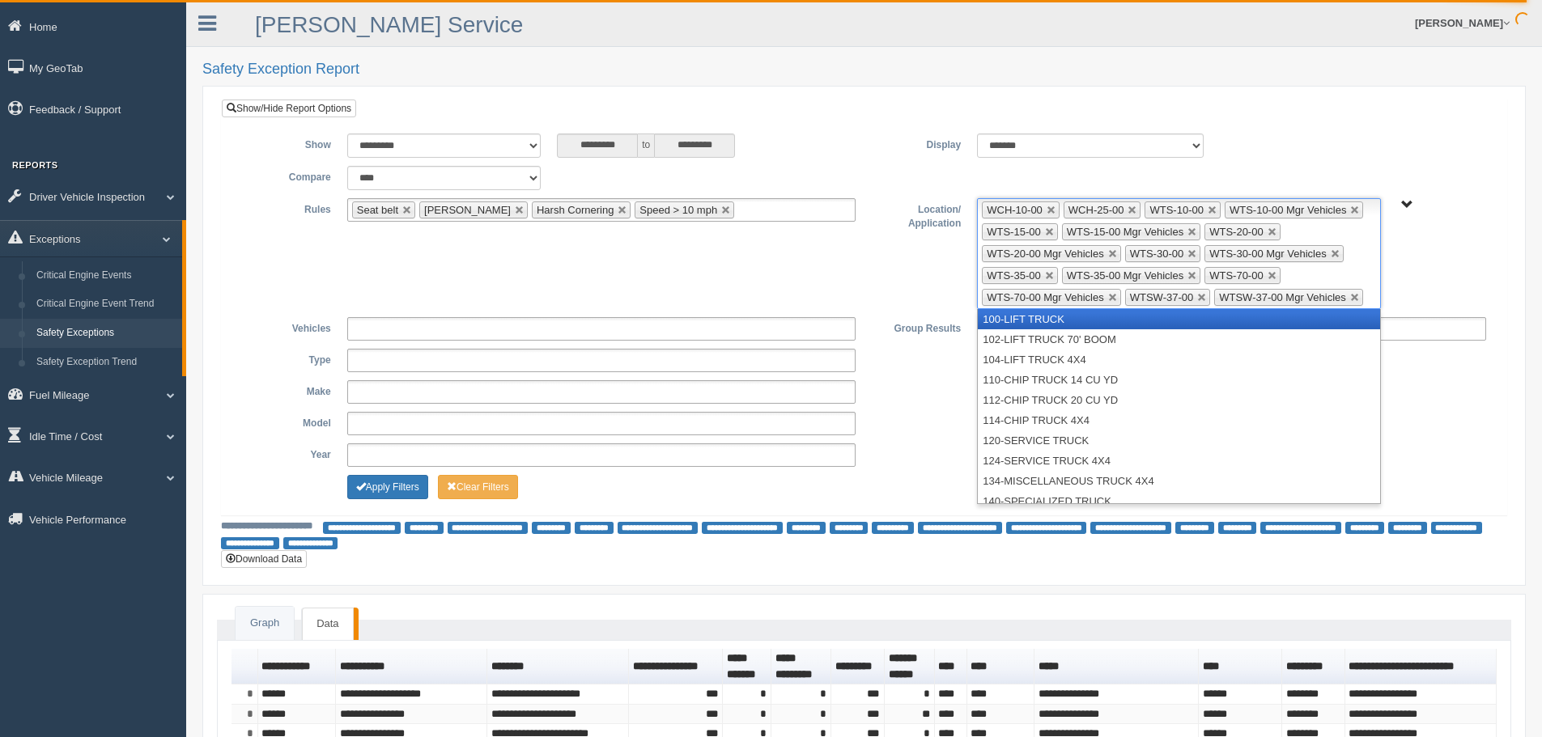
click at [1369, 298] on ul "WCH-10-00 WCH-25-00 WTS-10-00 WTS-10-00 Mgr Vehicles WTS-15-00 WTS-15-00 Mgr Ve…" at bounding box center [1179, 253] width 404 height 111
drag, startPoint x: 1371, startPoint y: 293, endPoint x: 931, endPoint y: 210, distance: 447.1
click at [931, 210] on div "**********" at bounding box center [864, 253] width 1260 height 111
